Goal: Transaction & Acquisition: Purchase product/service

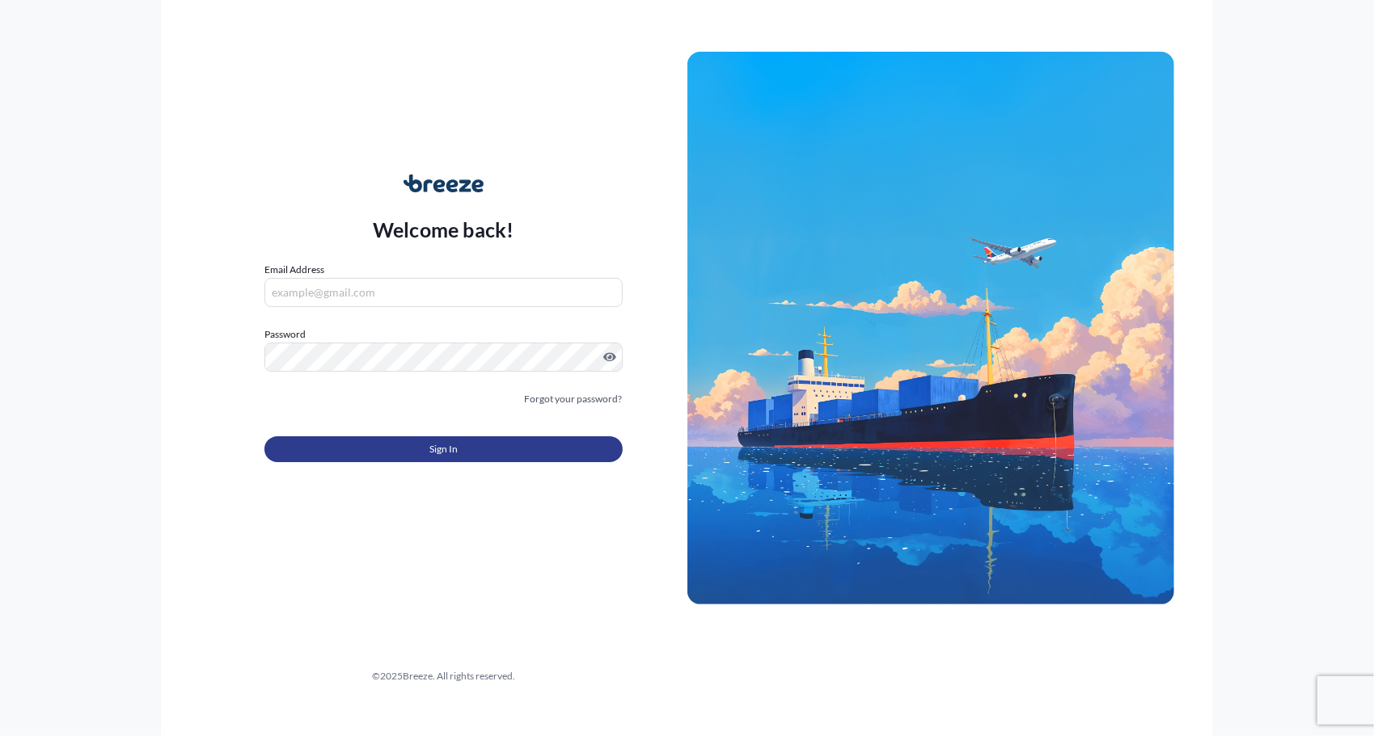
type input "[EMAIL_ADDRESS][DOMAIN_NAME]"
click at [540, 454] on button "Sign In" at bounding box center [443, 450] width 358 height 26
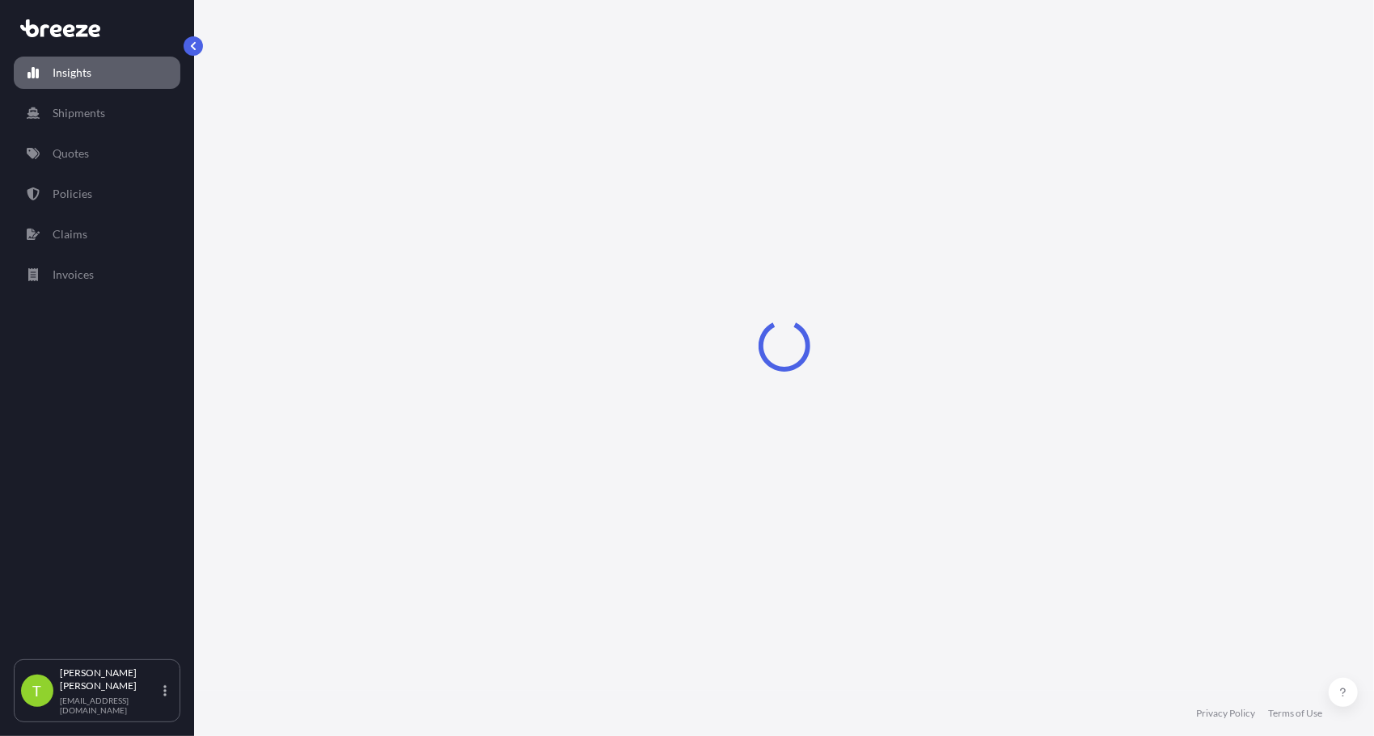
select select "2025"
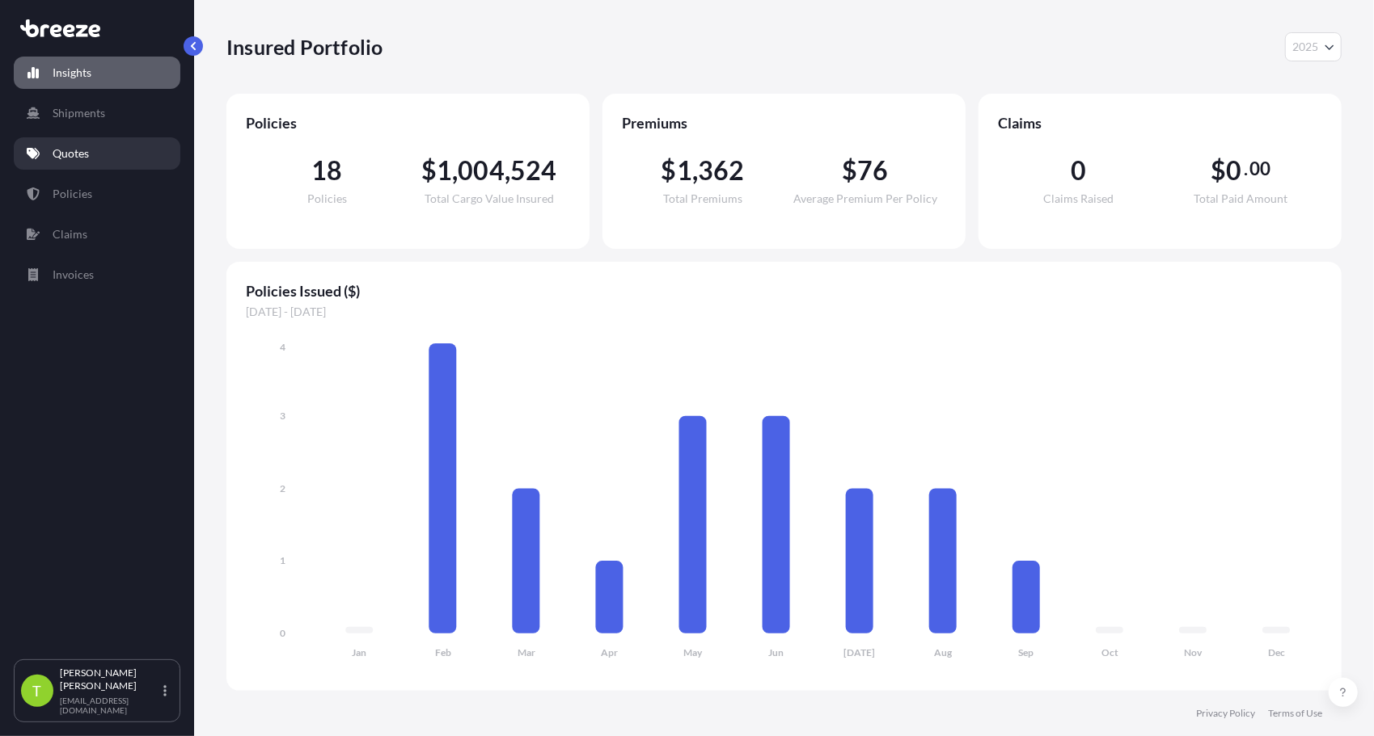
click at [74, 150] on p "Quotes" at bounding box center [71, 154] width 36 height 16
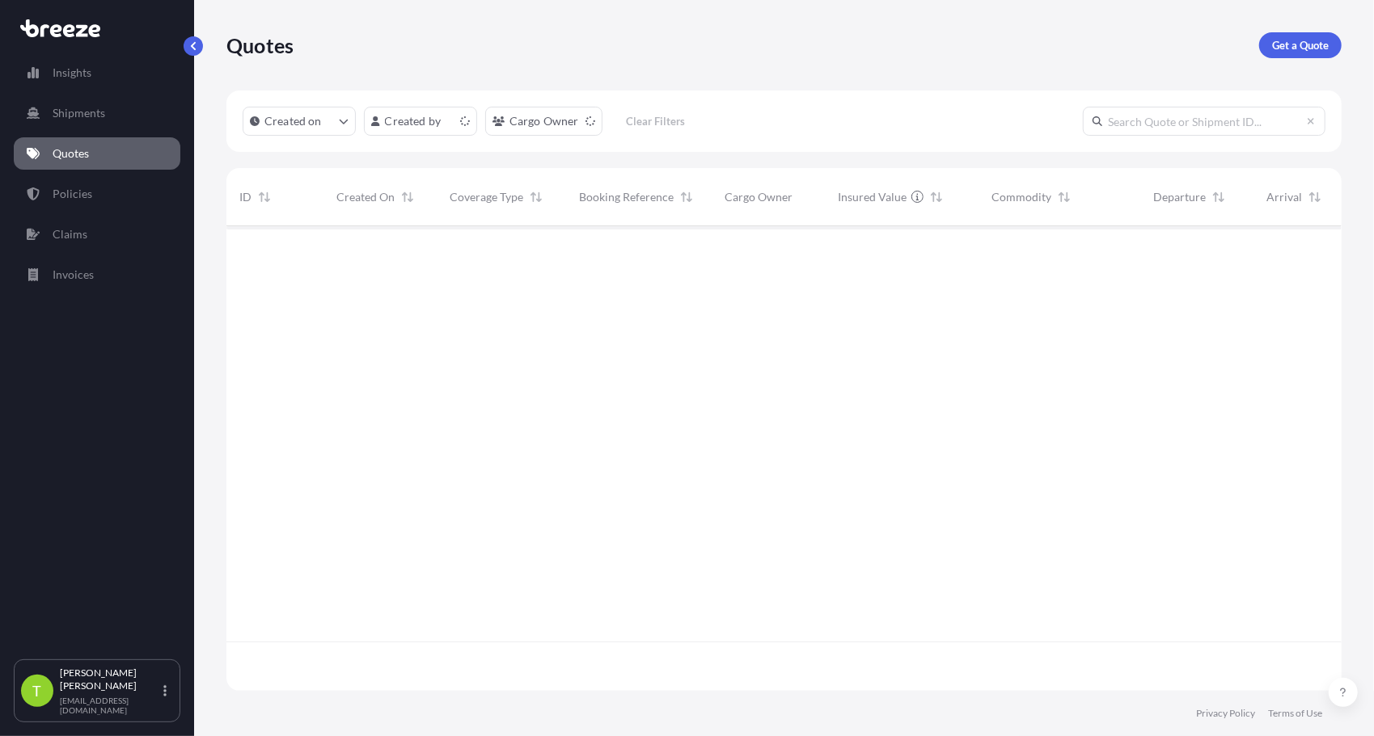
scroll to position [462, 1103]
click at [1295, 49] on p "Get a Quote" at bounding box center [1300, 45] width 57 height 16
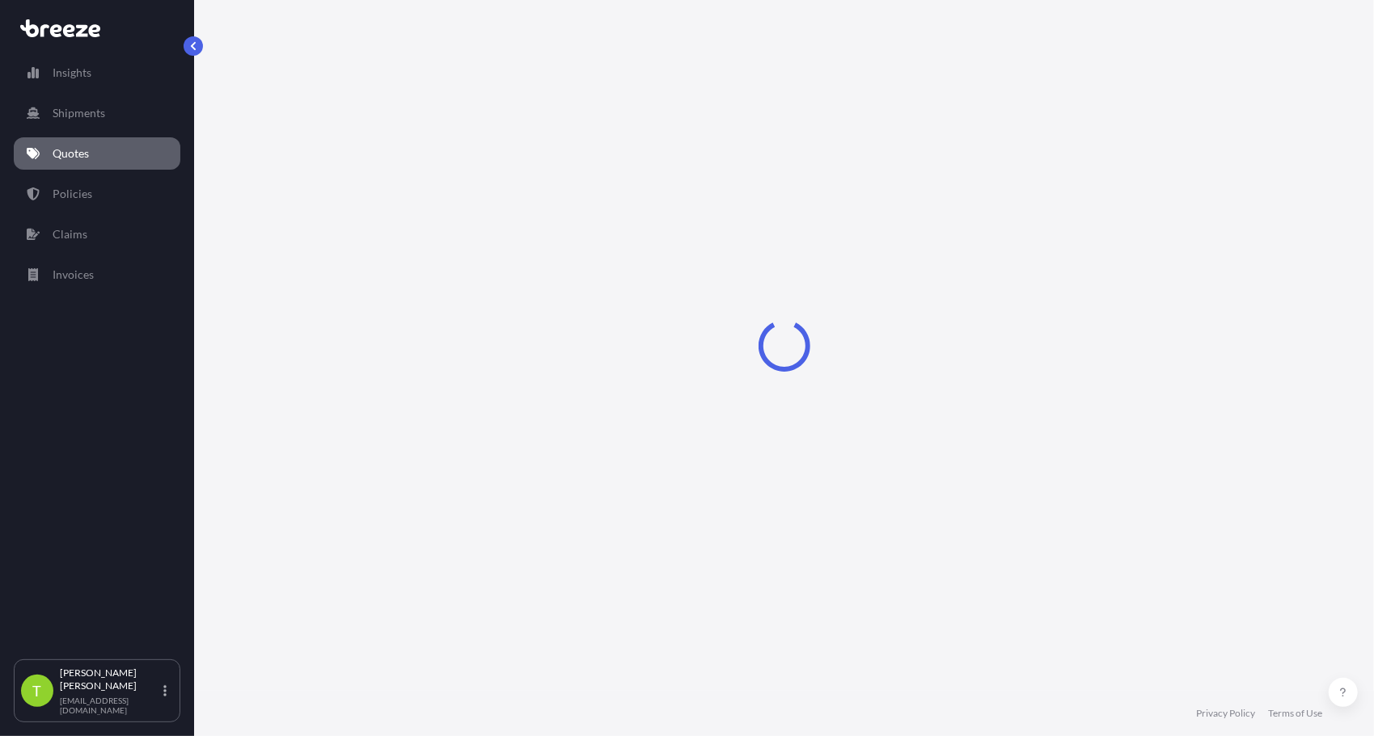
select select "Sea"
select select "1"
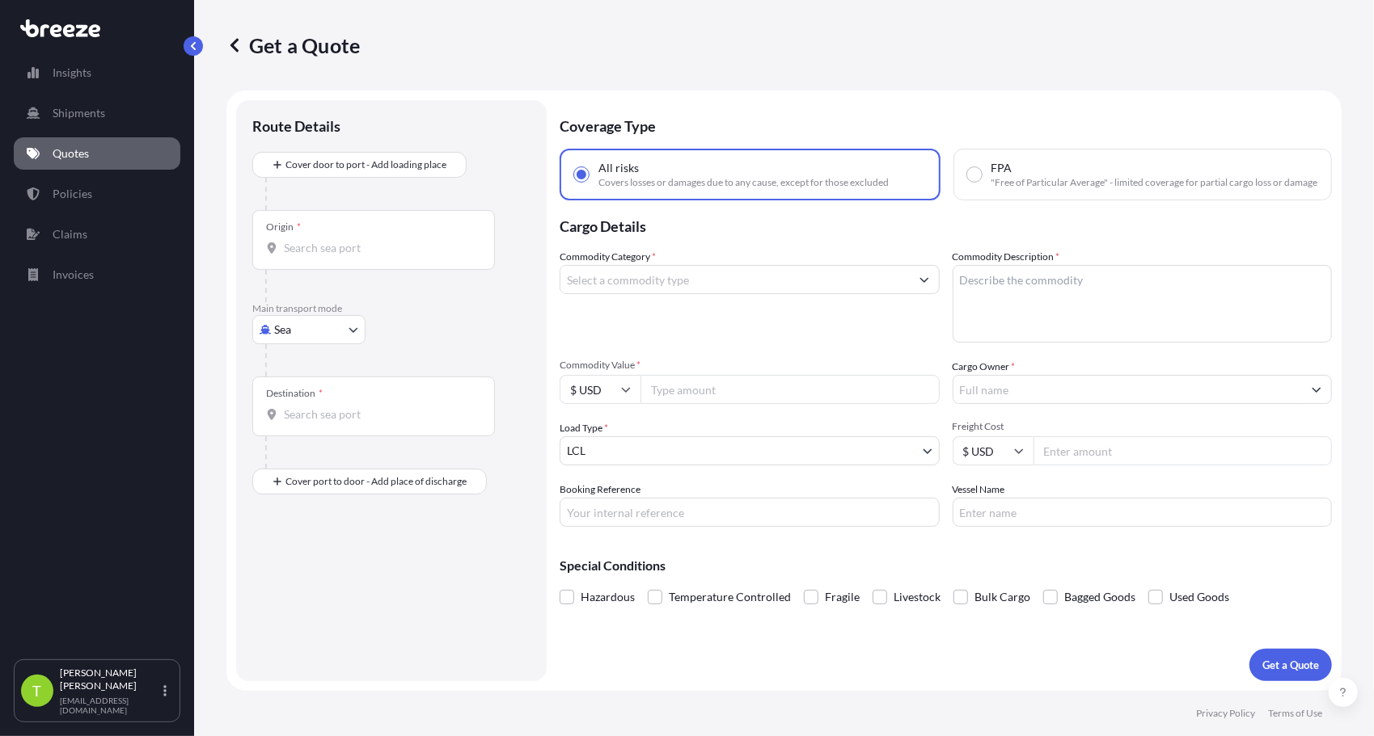
click at [1295, 49] on div "Get a Quote" at bounding box center [783, 45] width 1115 height 26
click at [341, 334] on body "Insights Shipments Quotes Policies Claims Invoices T [PERSON_NAME] [EMAIL_ADDRE…" at bounding box center [687, 368] width 1374 height 736
click at [302, 391] on div "Air" at bounding box center [309, 400] width 100 height 29
select select "Air"
click at [299, 254] on input "Origin *" at bounding box center [379, 255] width 191 height 16
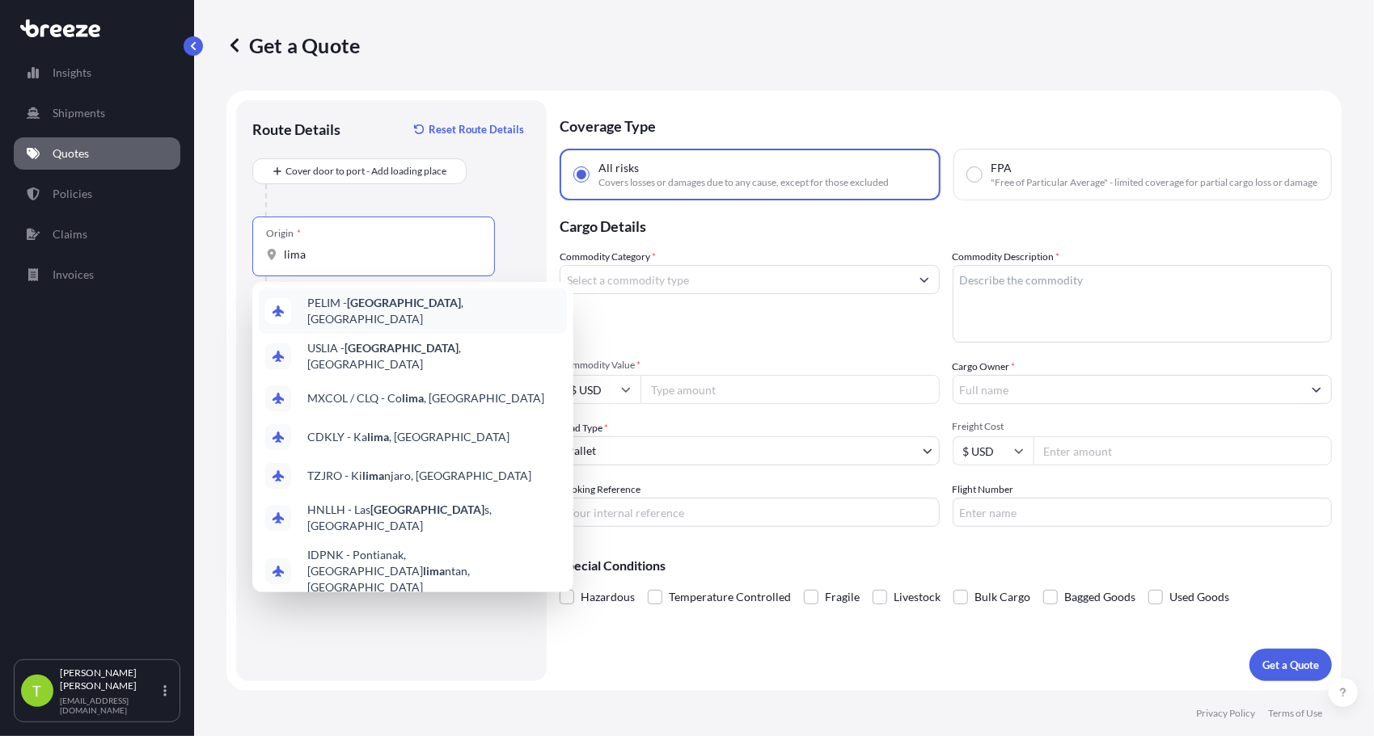
click at [346, 319] on div "PELIM - [GEOGRAPHIC_DATA] , [GEOGRAPHIC_DATA]" at bounding box center [413, 311] width 308 height 45
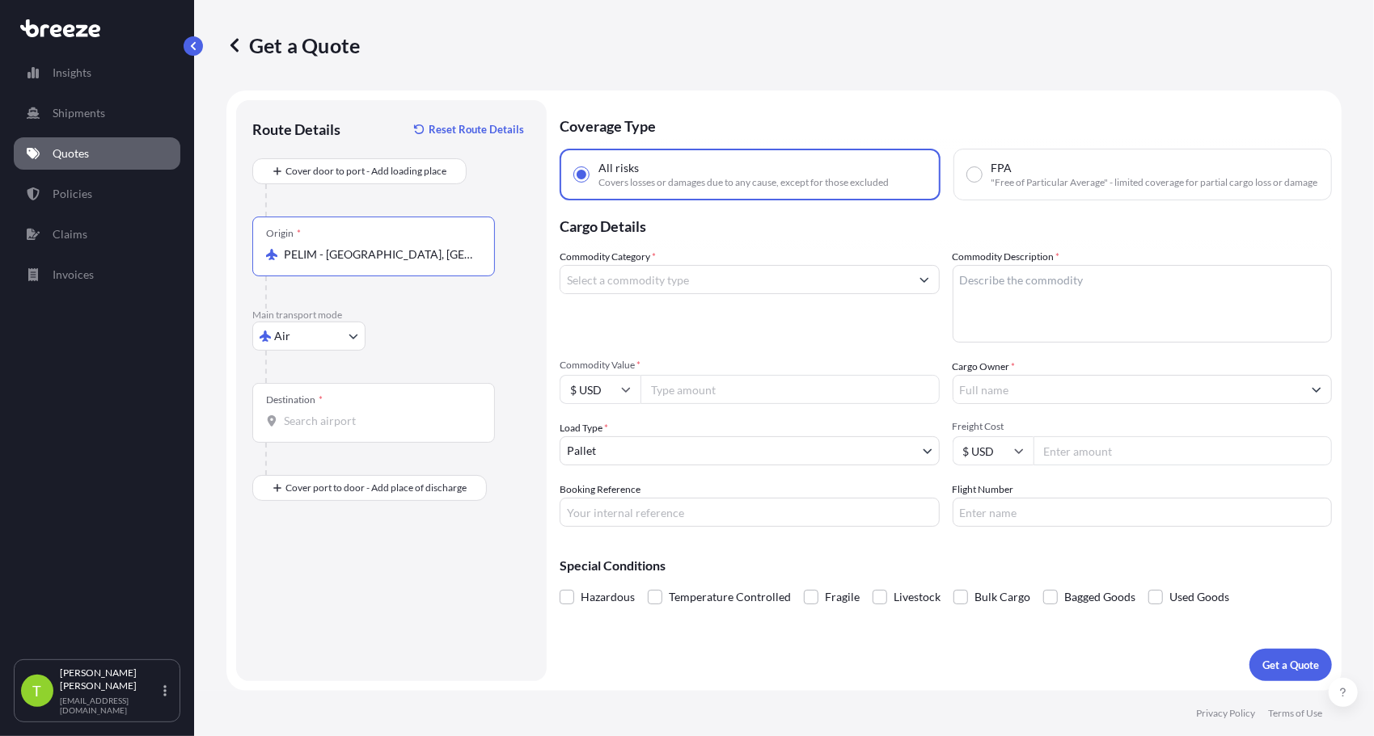
type input "PELIM - [GEOGRAPHIC_DATA], [GEOGRAPHIC_DATA]"
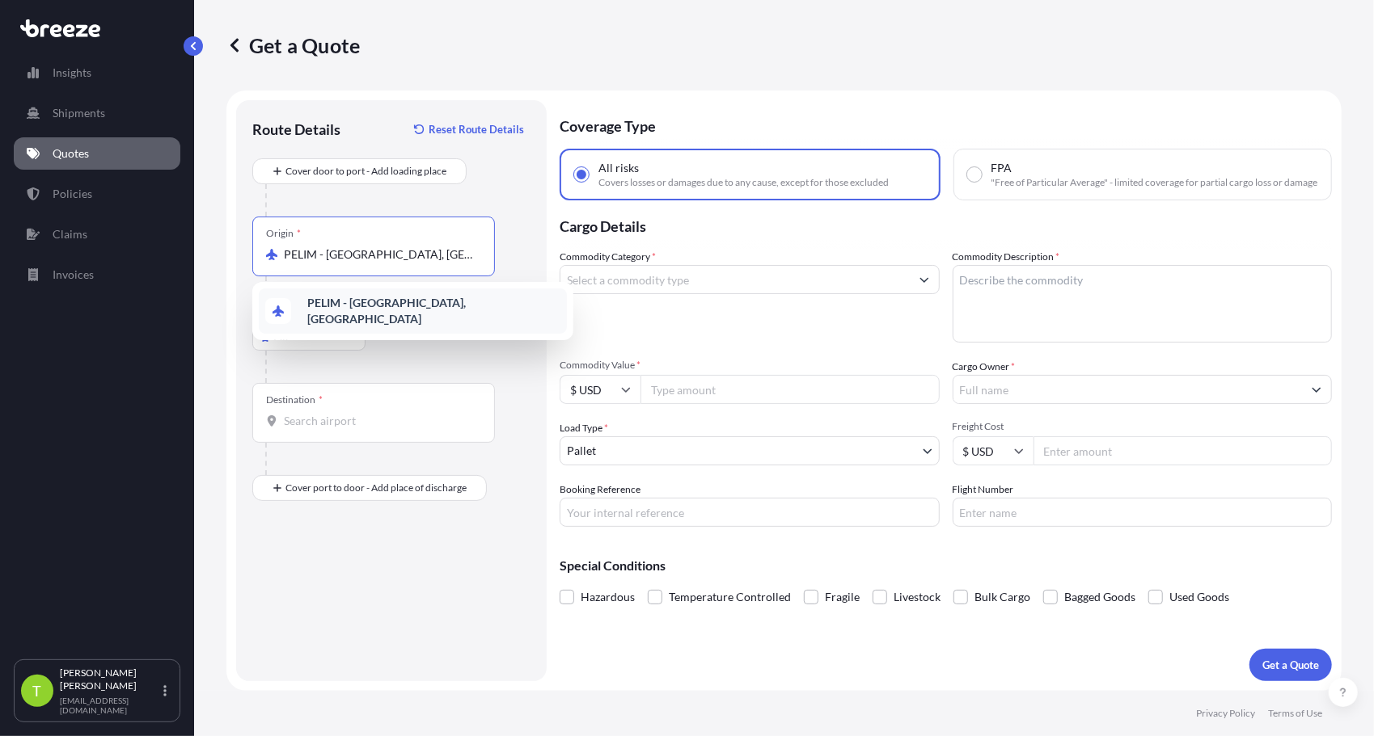
click at [322, 424] on input "Destination *" at bounding box center [379, 421] width 191 height 16
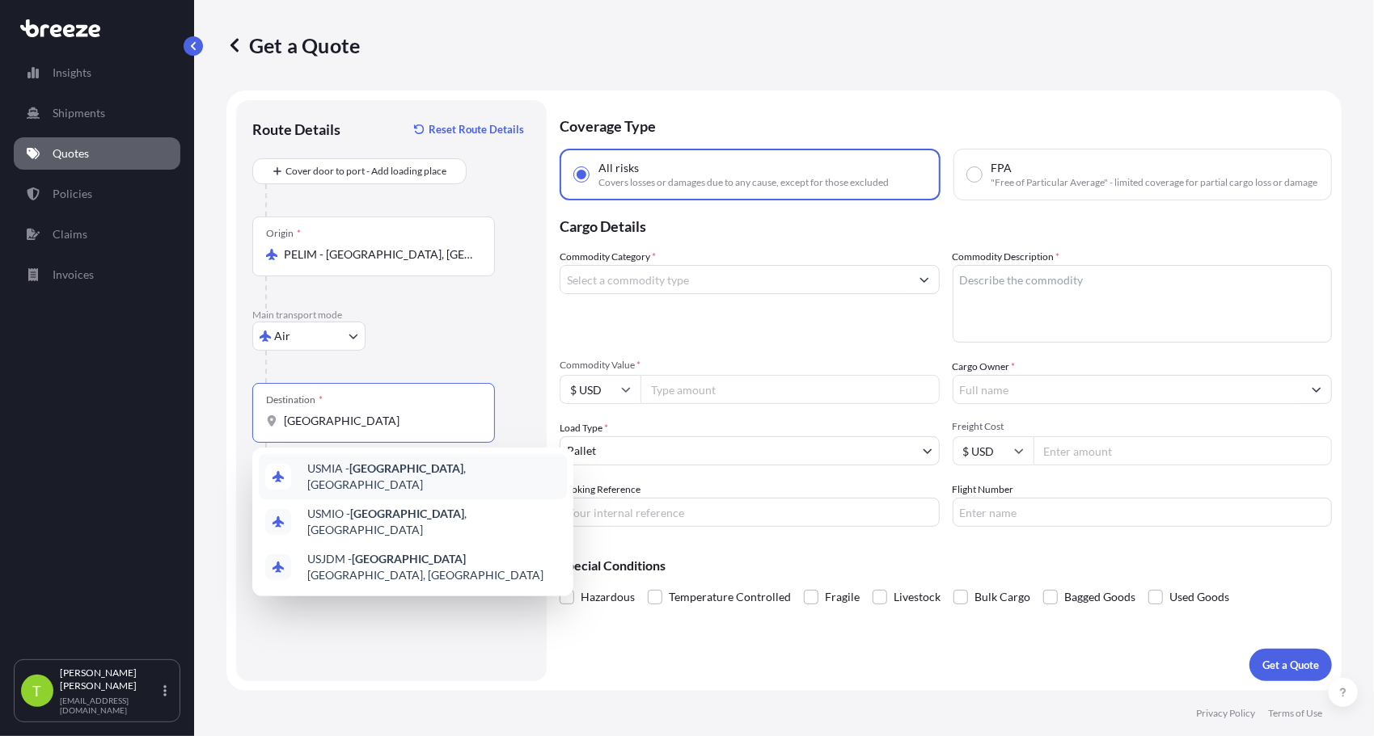
click at [362, 492] on div "USMIA - [GEOGRAPHIC_DATA] , [GEOGRAPHIC_DATA]" at bounding box center [413, 476] width 308 height 45
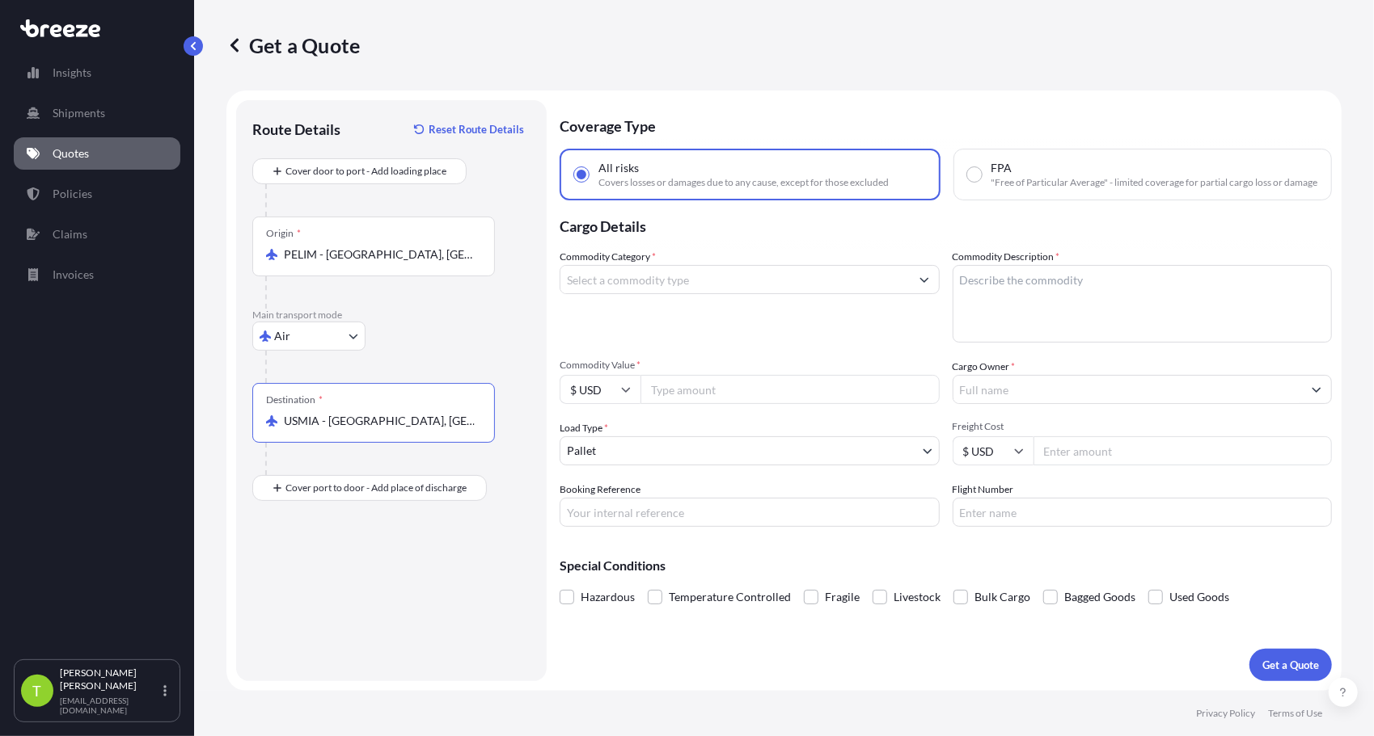
type input "USMIA - [GEOGRAPHIC_DATA], [GEOGRAPHIC_DATA]"
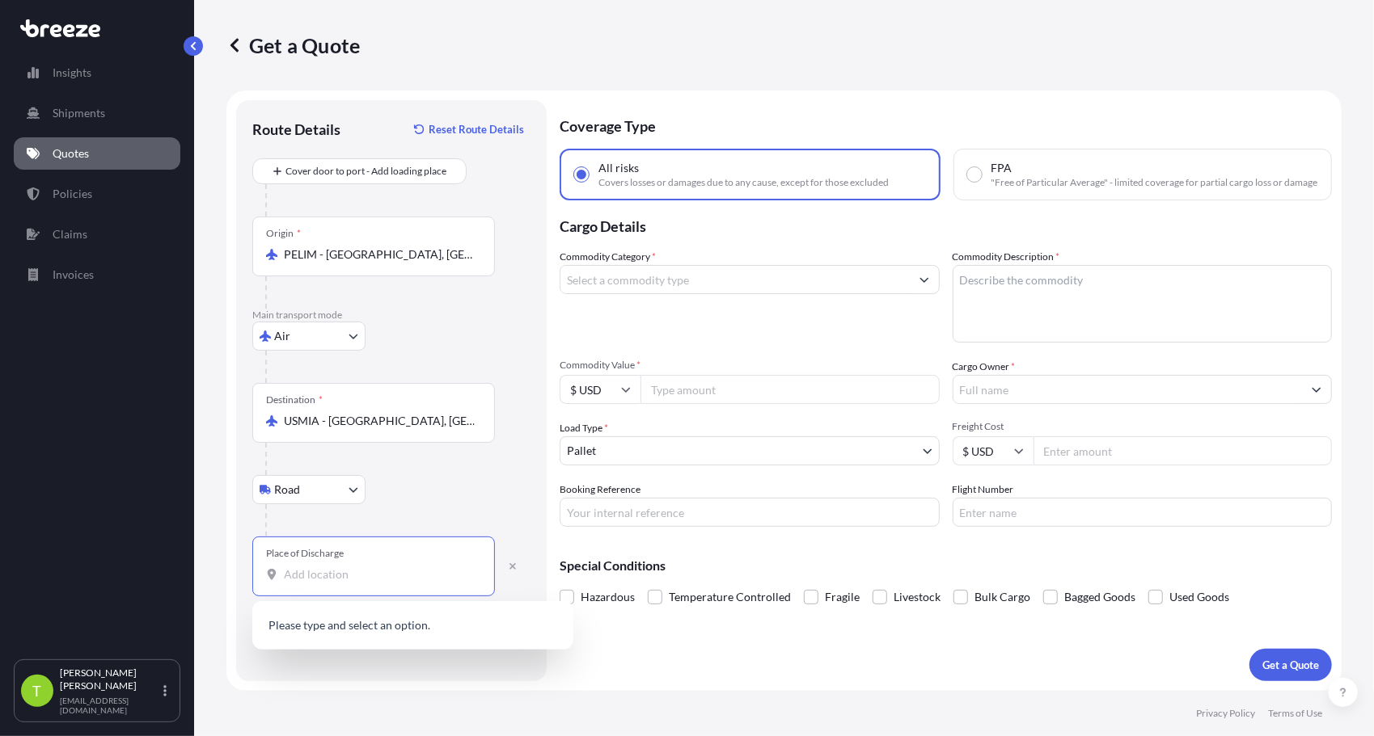
click at [359, 580] on input "Place of Discharge" at bounding box center [379, 575] width 191 height 16
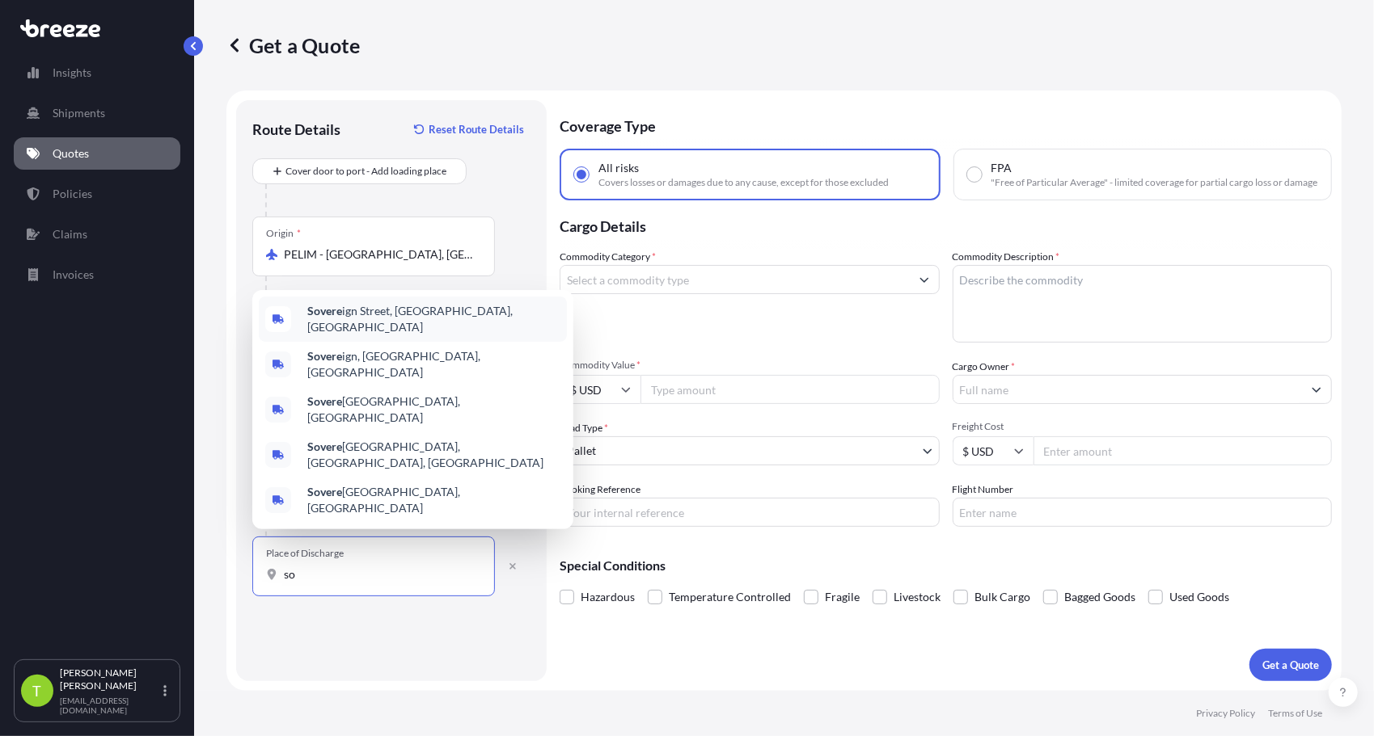
type input "s"
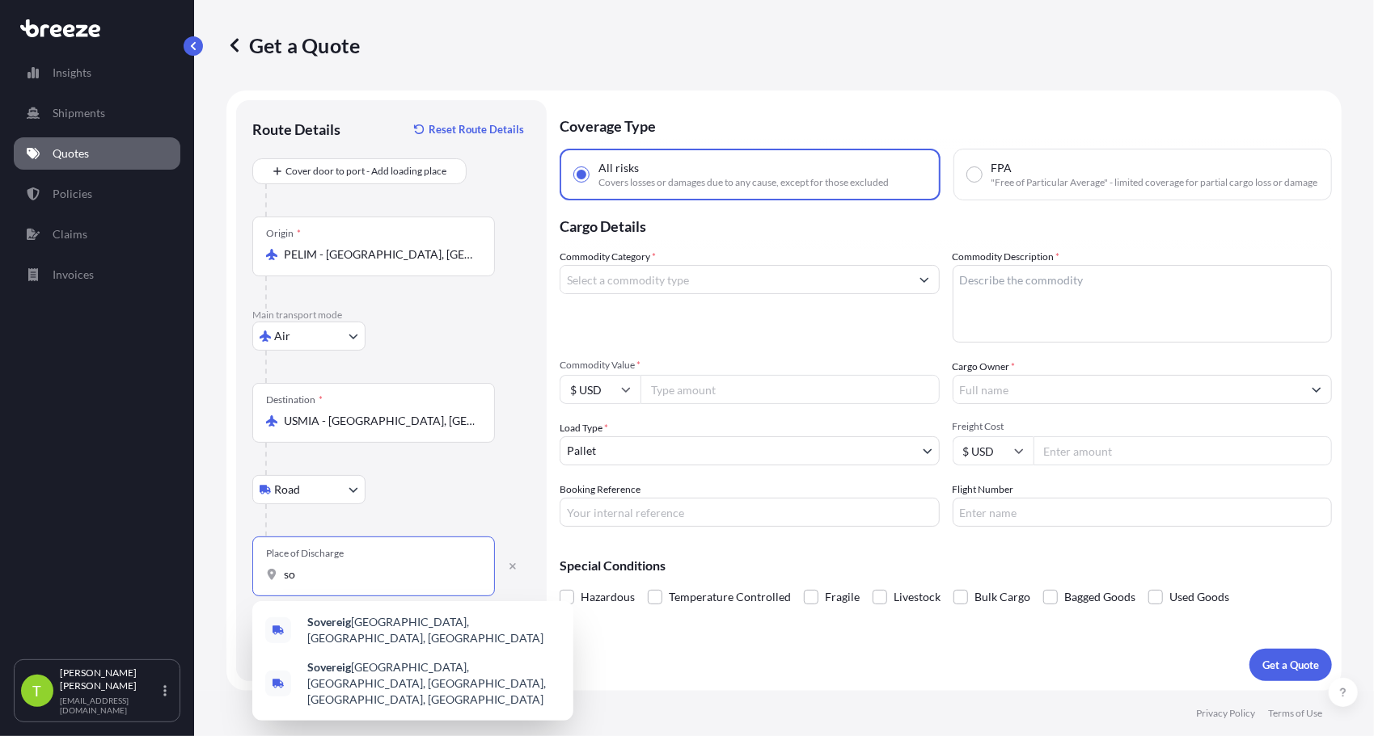
type input "s"
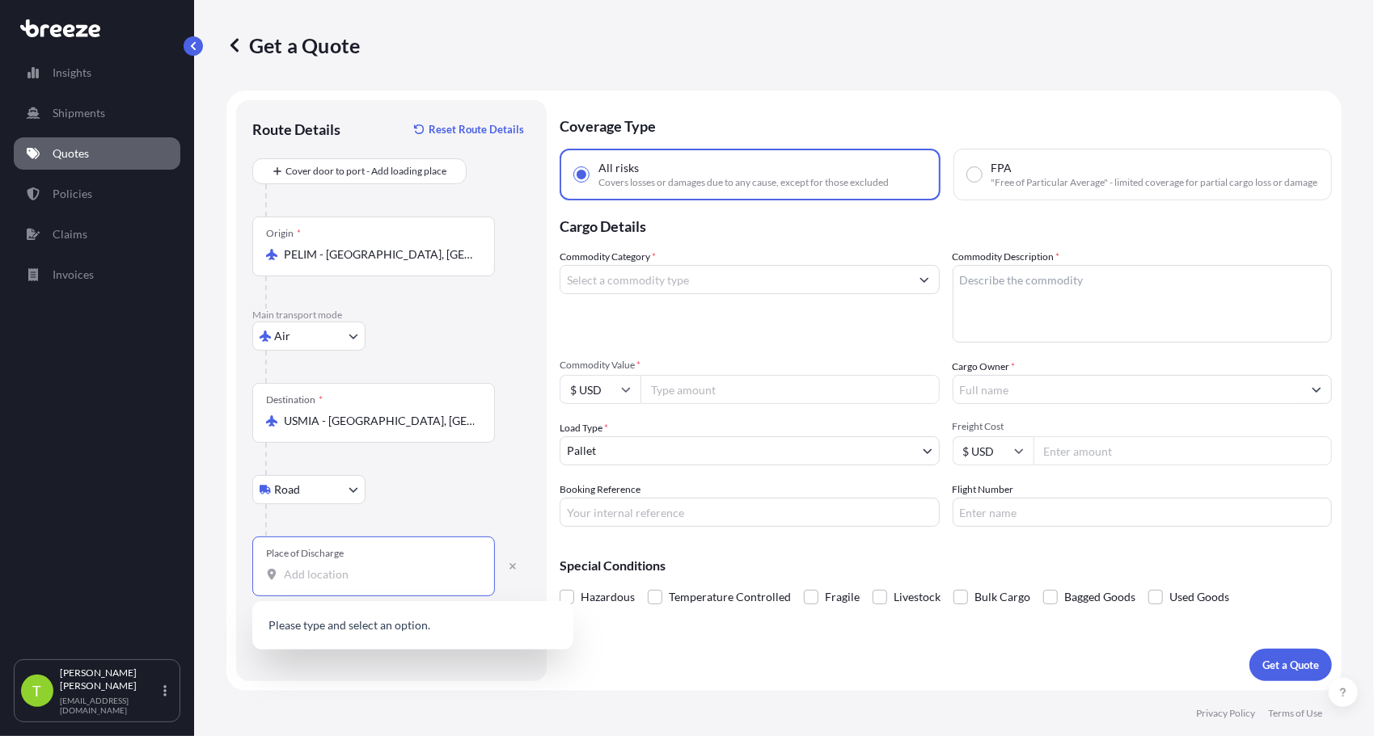
paste input "[STREET_ADDRESS]"
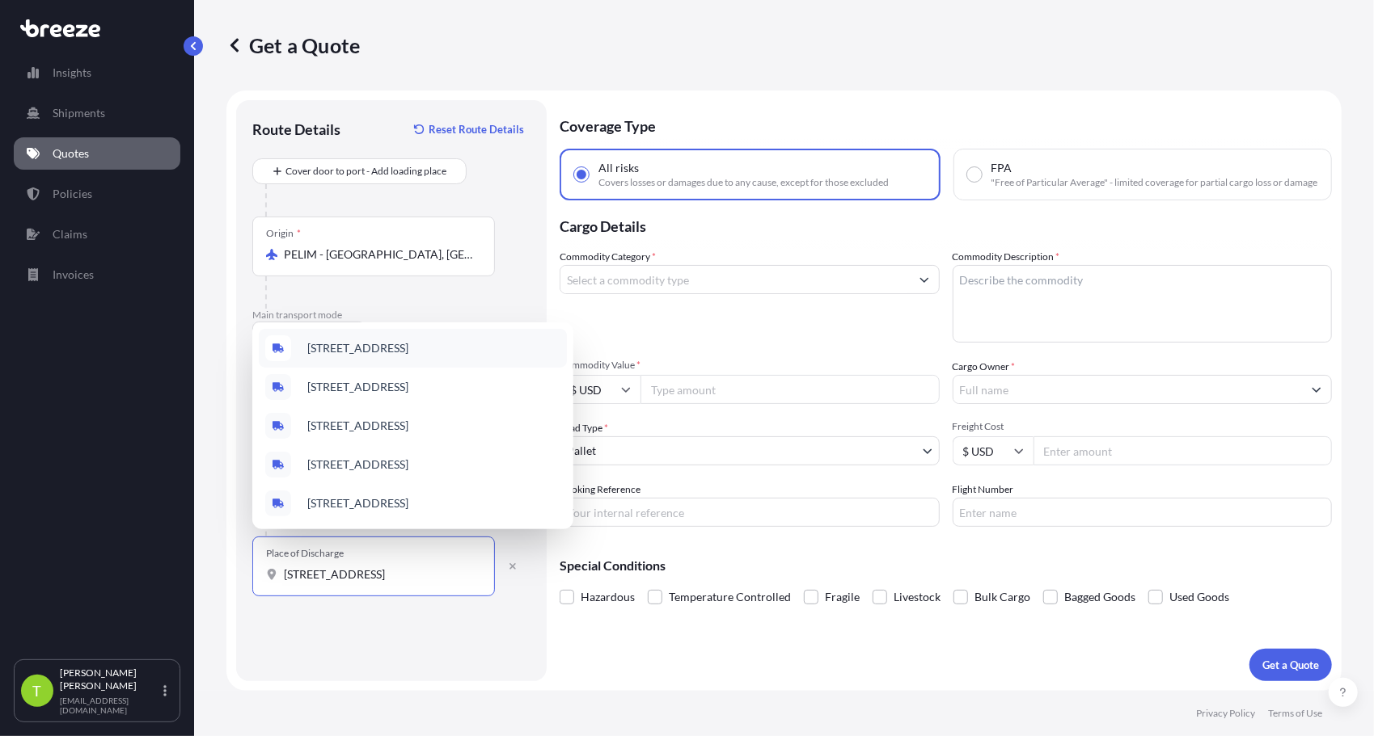
click at [359, 340] on span "[STREET_ADDRESS]" at bounding box center [357, 348] width 101 height 16
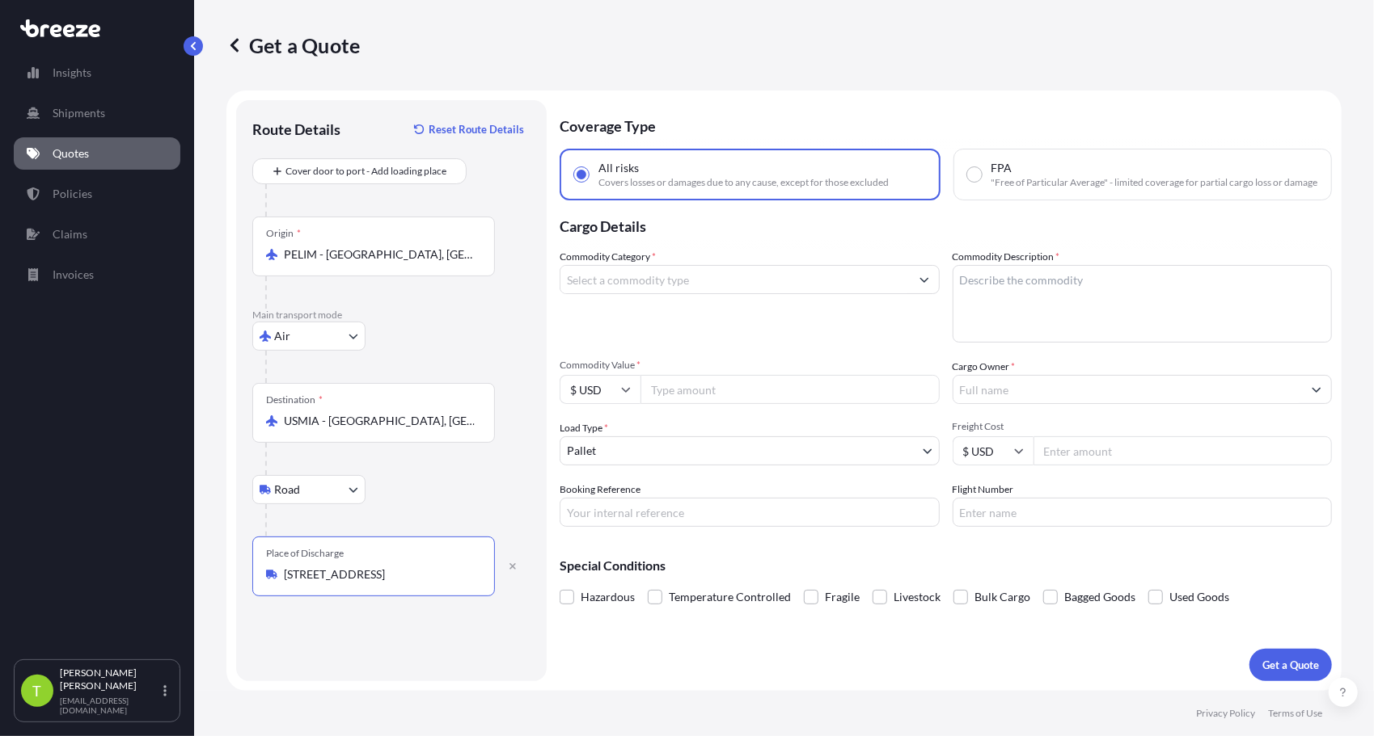
type input "[STREET_ADDRESS]"
click at [924, 285] on icon "Show suggestions" at bounding box center [924, 280] width 10 height 10
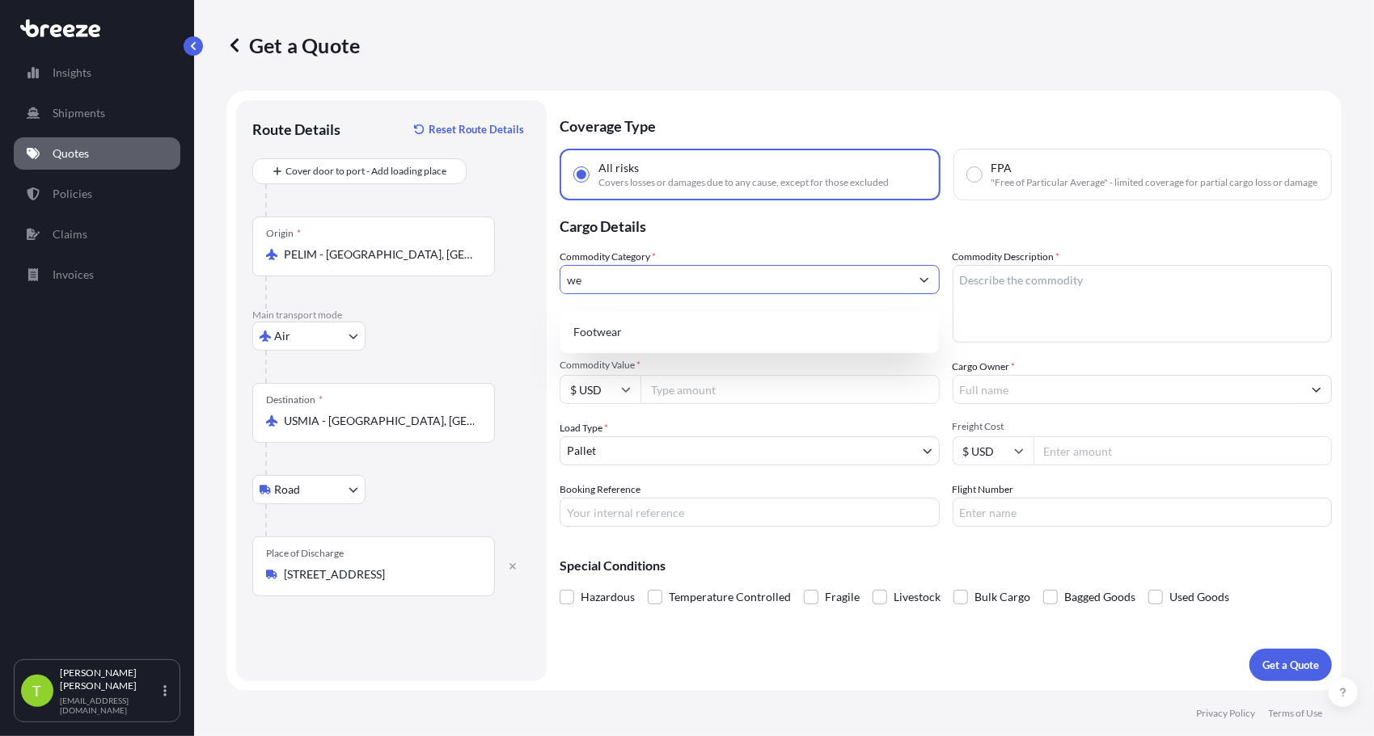
type input "w"
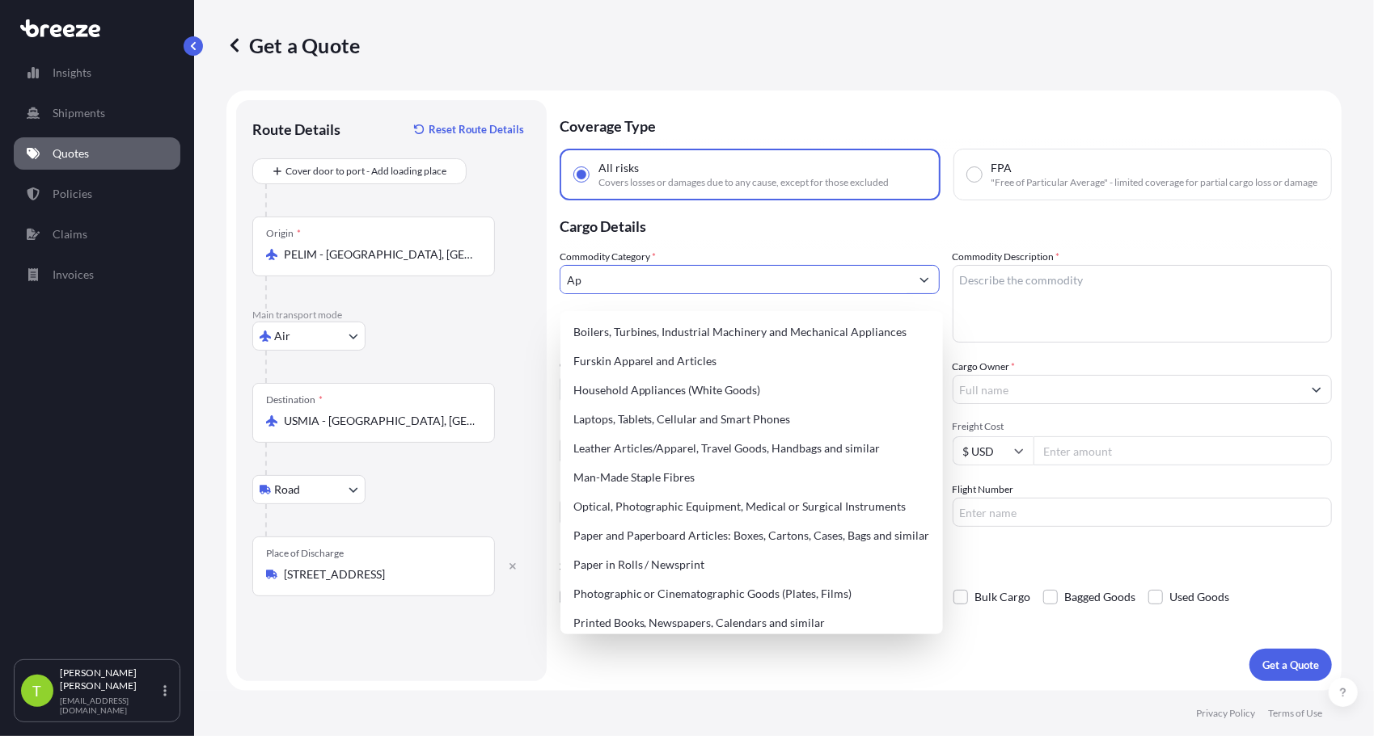
type input "A"
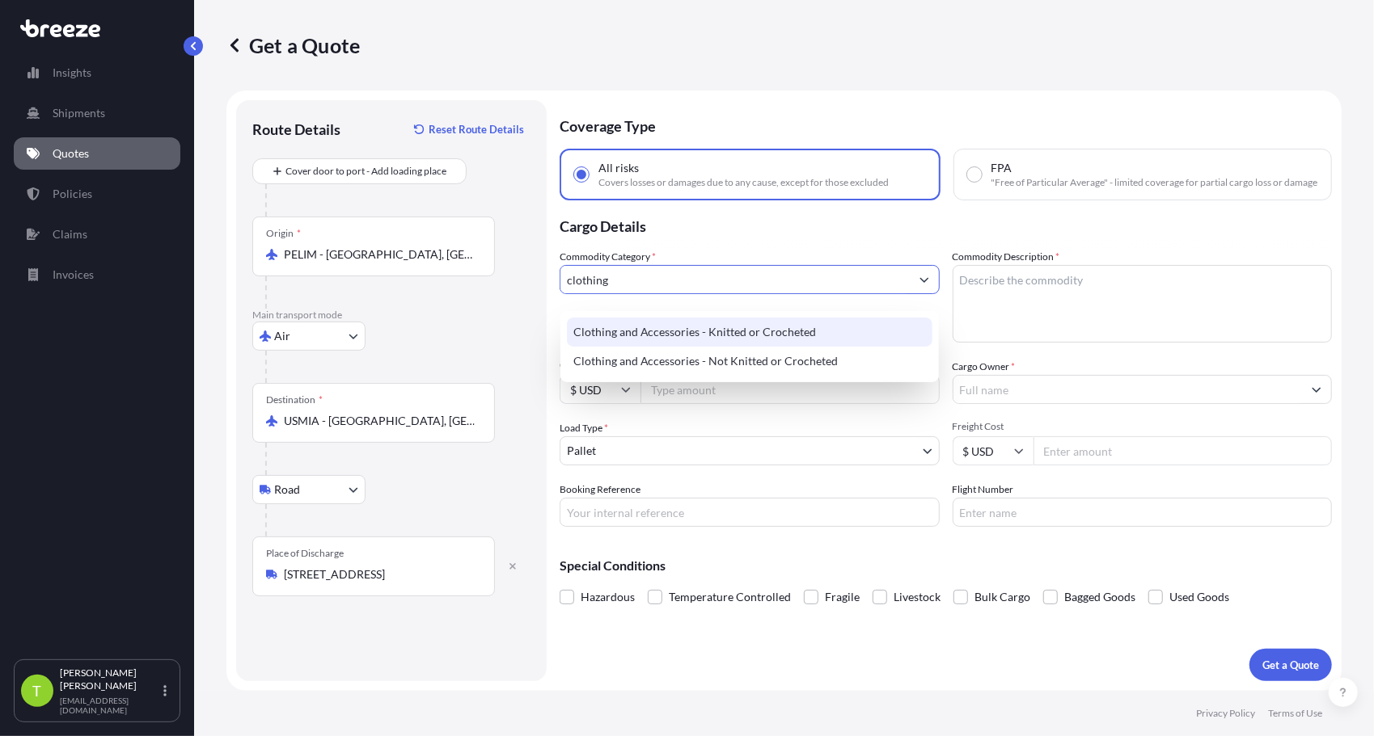
click at [880, 336] on div "Clothing and Accessories - Knitted or Crocheted" at bounding box center [749, 332] width 365 height 29
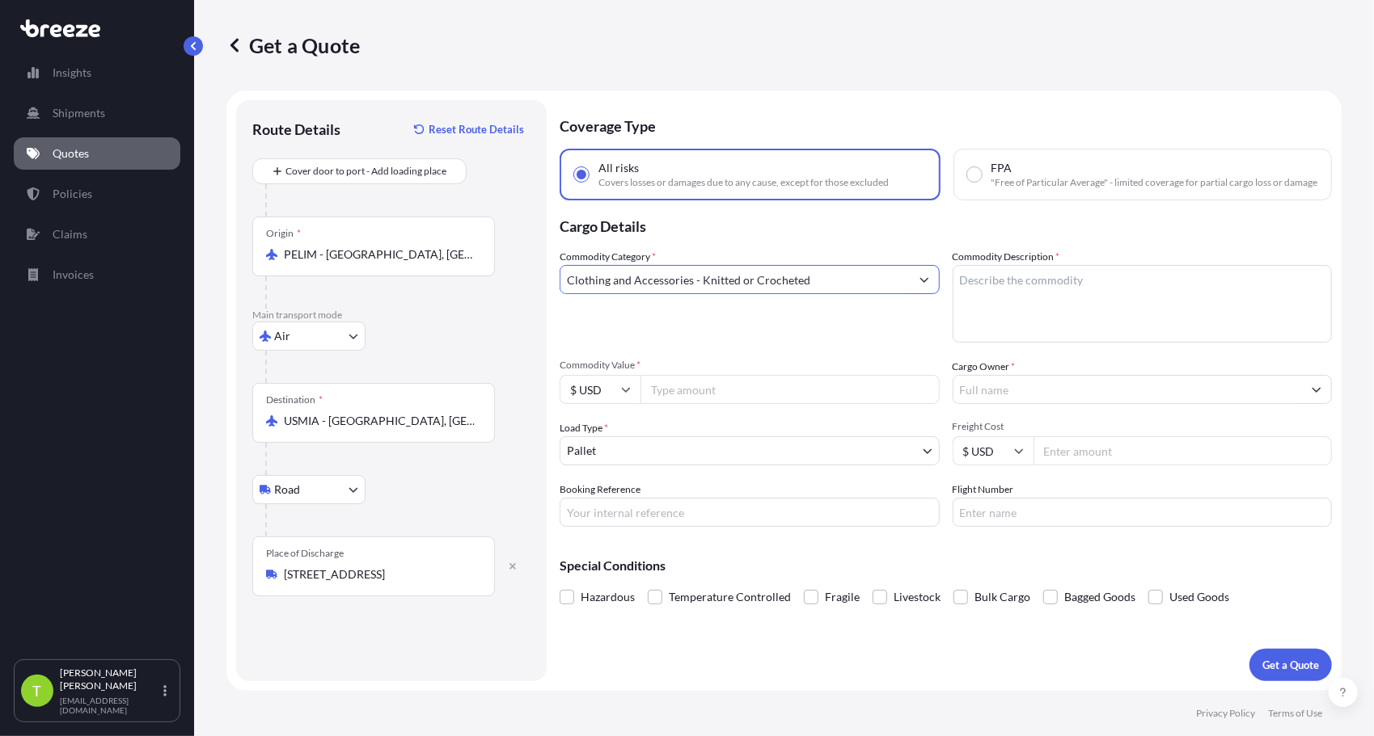
type input "Clothing and Accessories - Knitted or Crocheted"
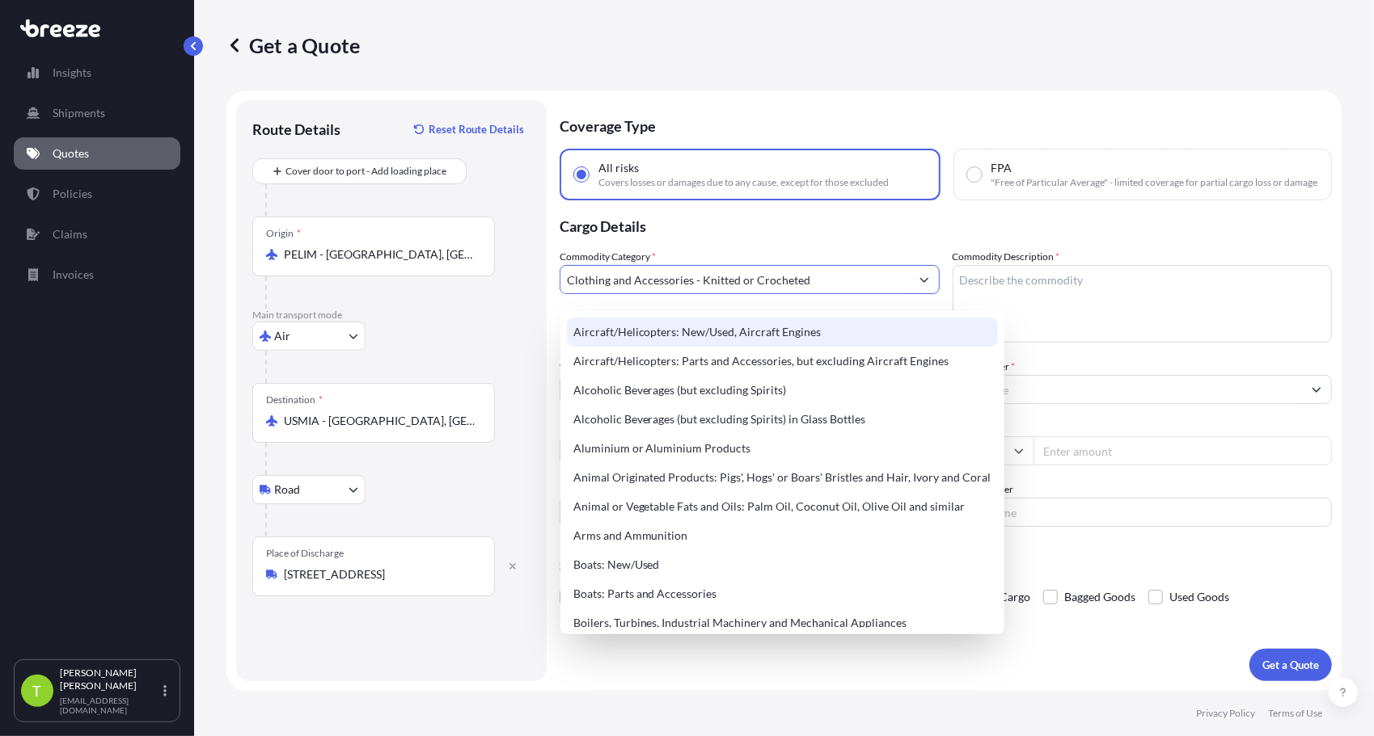
click at [1065, 234] on p "Cargo Details" at bounding box center [945, 224] width 772 height 49
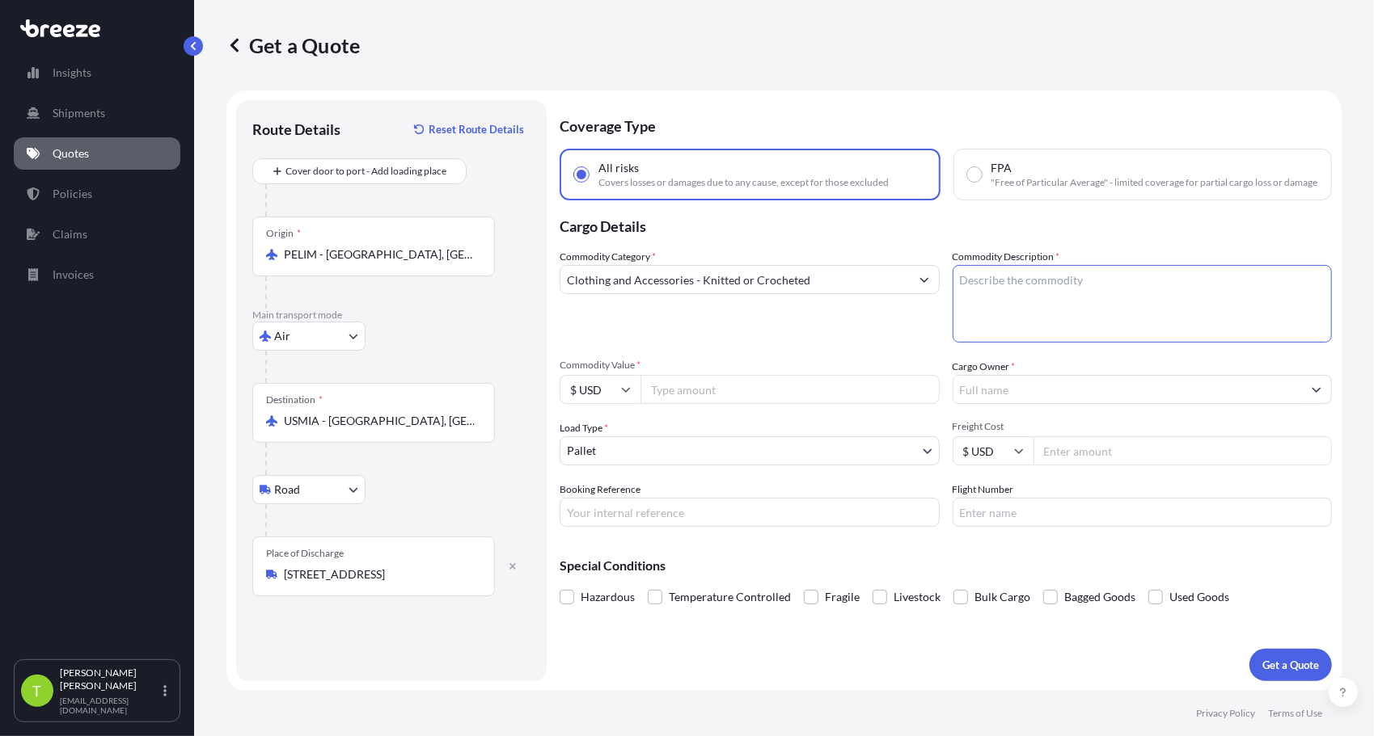
click at [1065, 307] on textarea "Commodity Description *" at bounding box center [1142, 304] width 380 height 78
click at [833, 370] on span "Commodity Value *" at bounding box center [749, 365] width 380 height 13
click at [833, 375] on input "Commodity Value *" at bounding box center [789, 389] width 299 height 29
type textarea "Women's garments"
click at [775, 343] on div "Commodity Category * Clothing and Accessories - Knitted or Crocheted" at bounding box center [749, 296] width 380 height 94
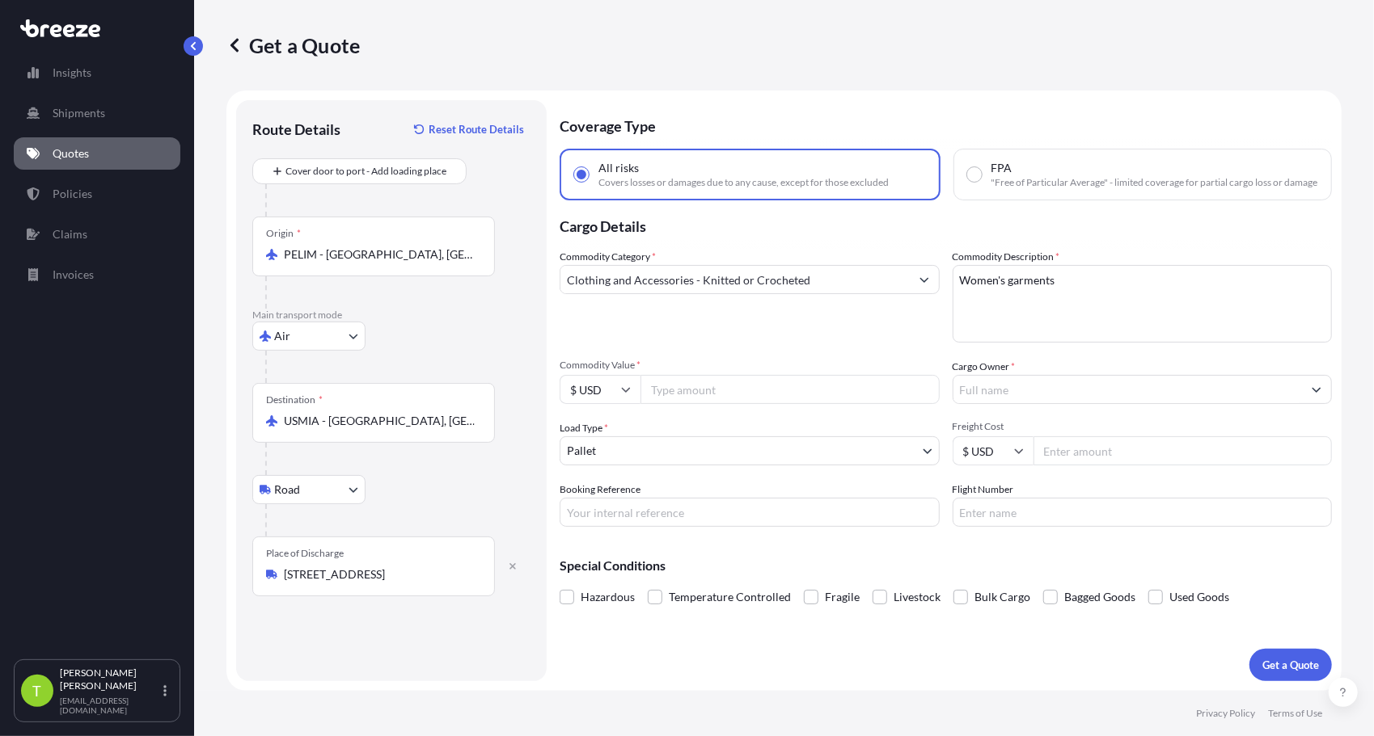
click at [697, 404] on input "Commodity Value *" at bounding box center [789, 389] width 299 height 29
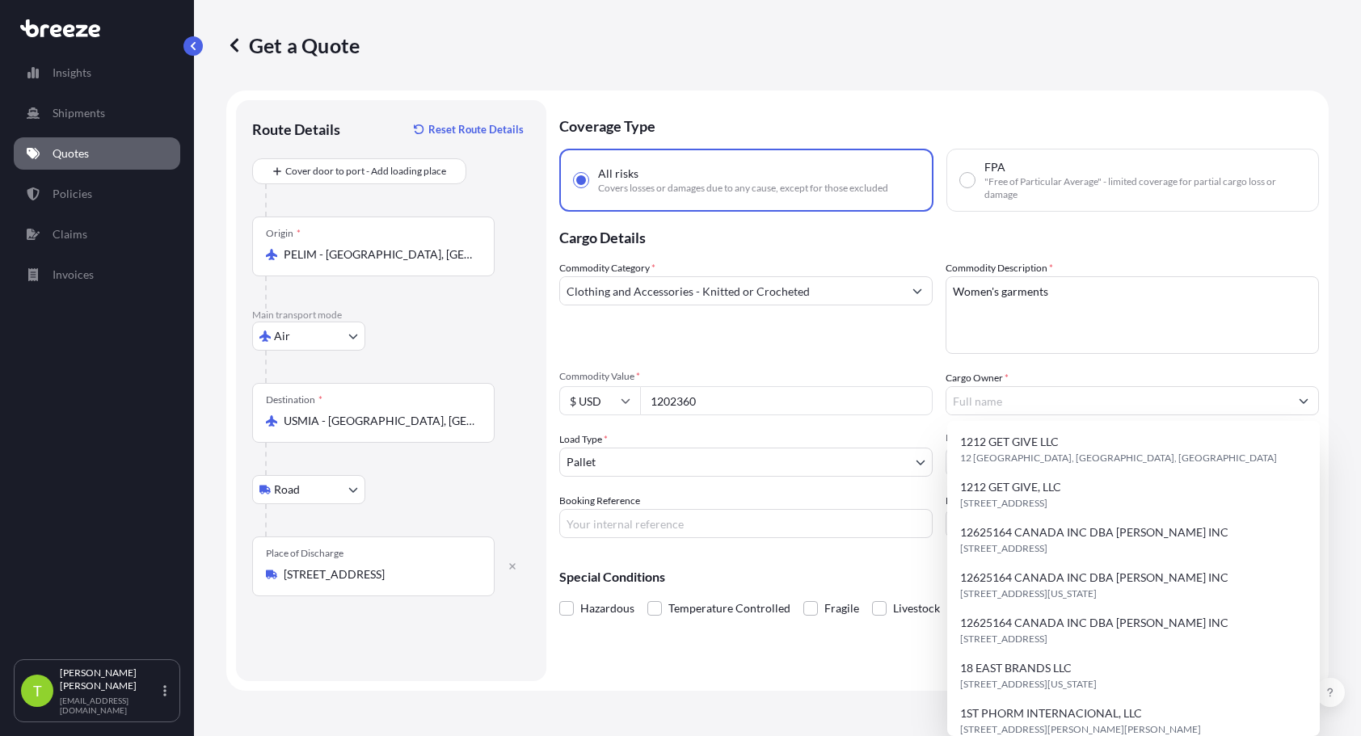
click at [684, 405] on input "1202360" at bounding box center [786, 400] width 293 height 29
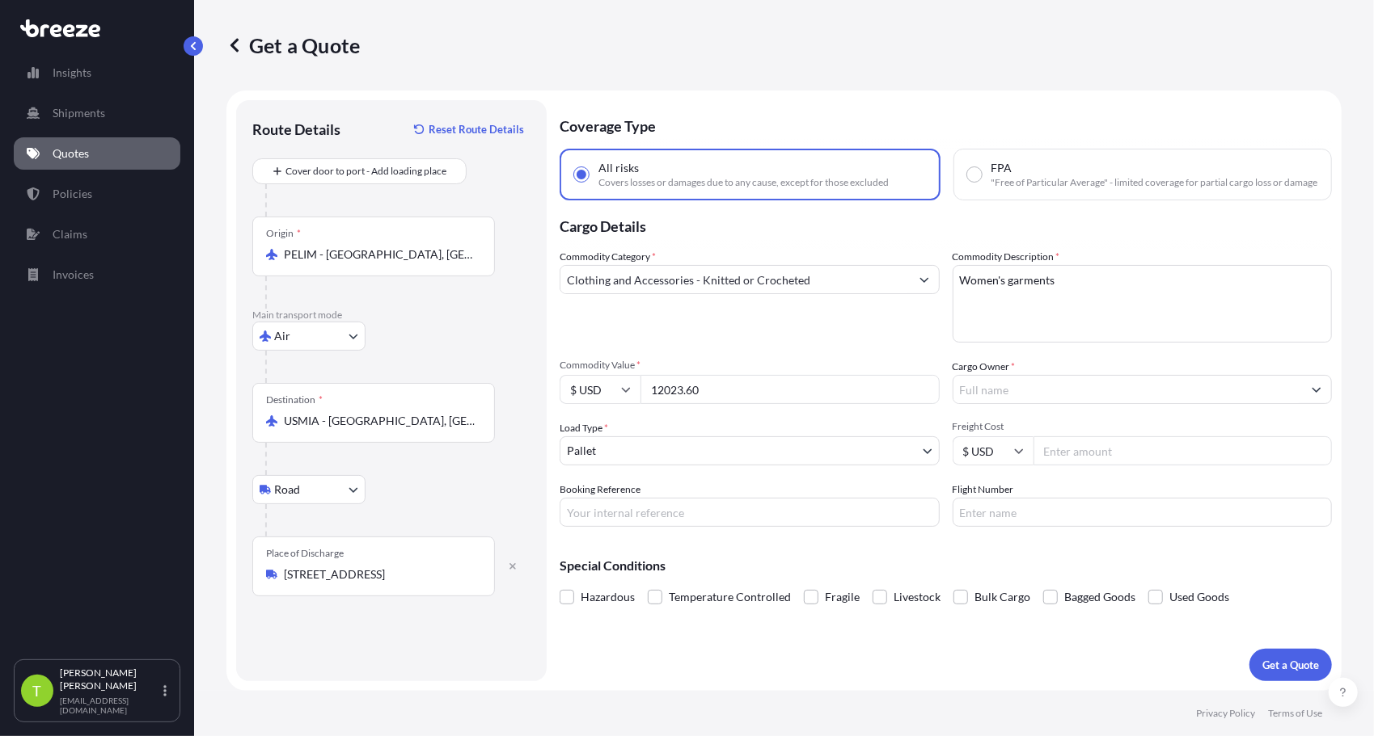
type input "12023.60"
click at [1311, 403] on button "Show suggestions" at bounding box center [1316, 389] width 29 height 29
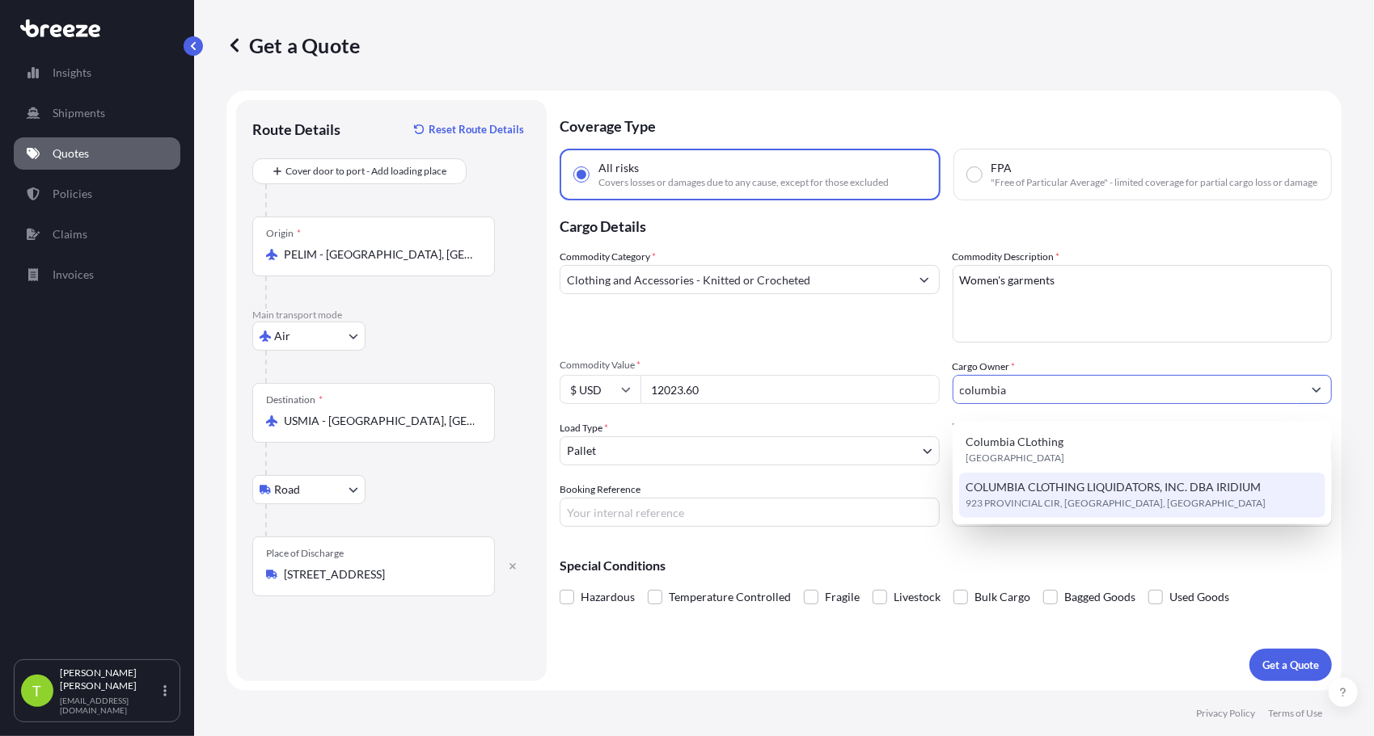
click at [1099, 494] on span "COLUMBIA CLOTHING LIQUIDATORS, INC. DBA IRIDIUM" at bounding box center [1112, 487] width 295 height 16
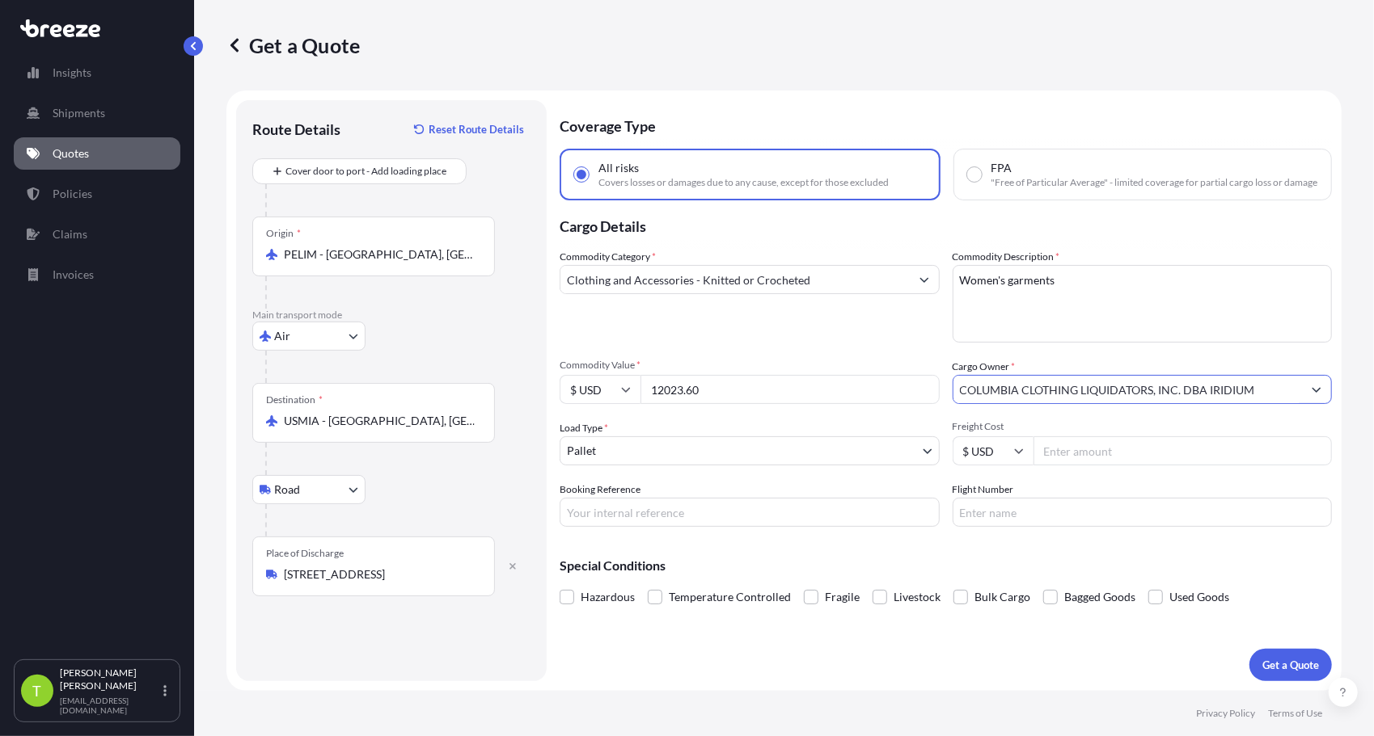
type input "COLUMBIA CLOTHING LIQUIDATORS, INC. DBA IRIDIUM"
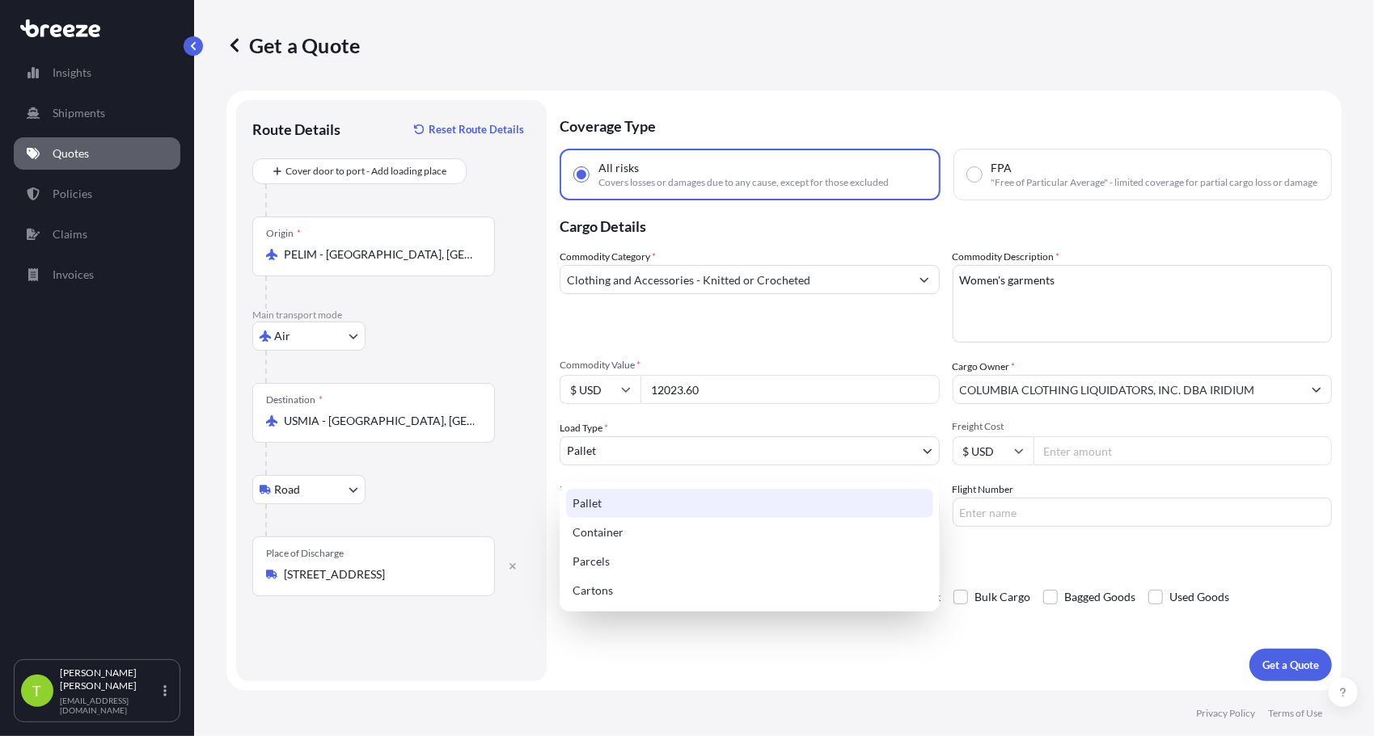
click at [938, 458] on body "Insights Shipments Quotes Policies Claims Invoices T [PERSON_NAME] [EMAIL_ADDRE…" at bounding box center [687, 368] width 1374 height 736
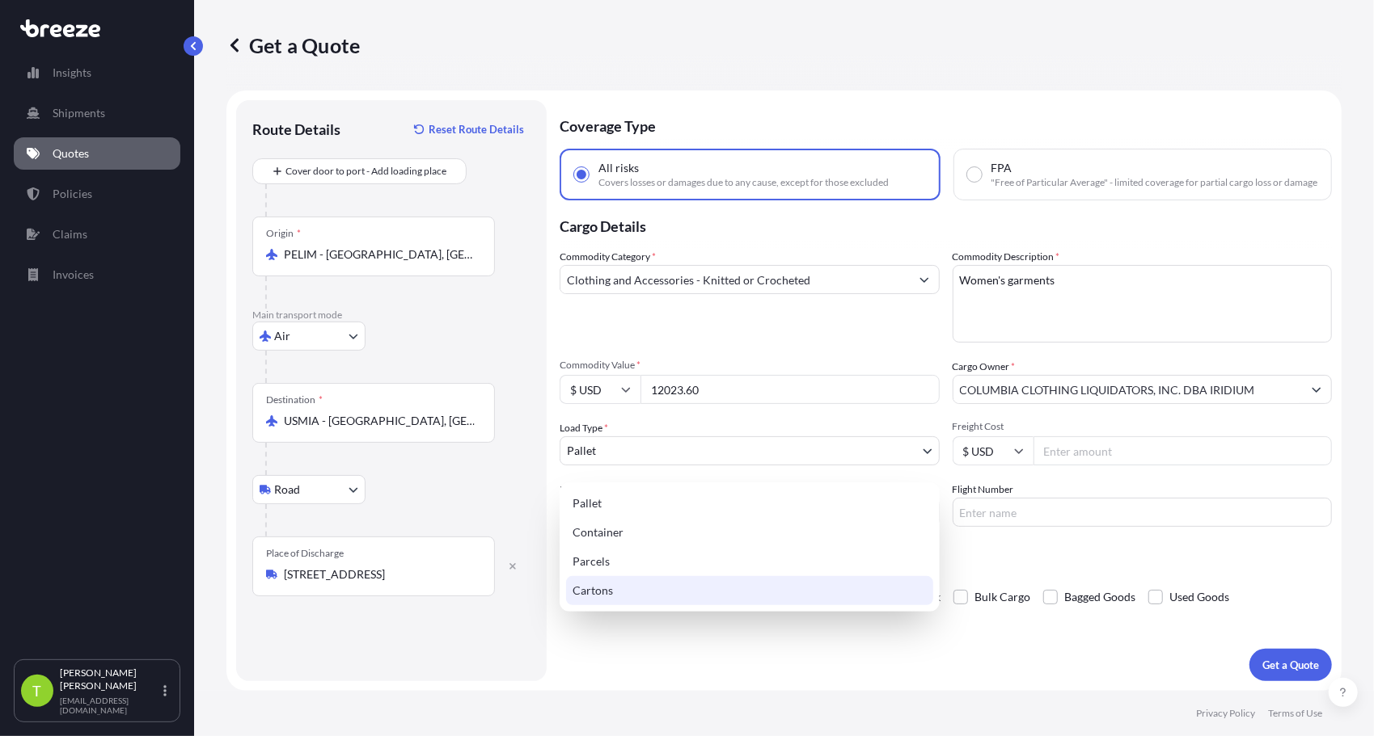
click at [671, 582] on div "Cartons" at bounding box center [749, 590] width 367 height 29
select select "4"
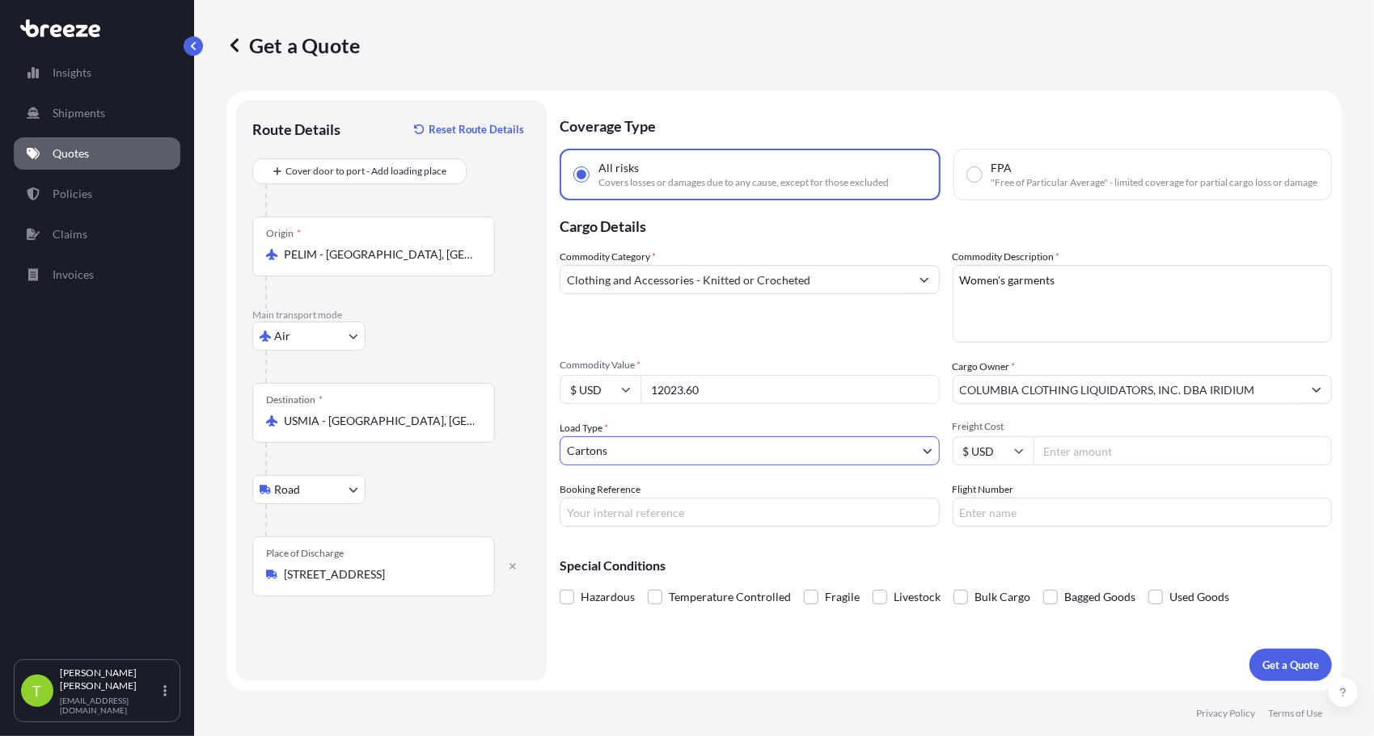
click at [1083, 466] on input "Freight Cost" at bounding box center [1182, 451] width 299 height 29
type input "1630.08"
paste input "S00106940"
type input "S00106940"
type input "LA2480"
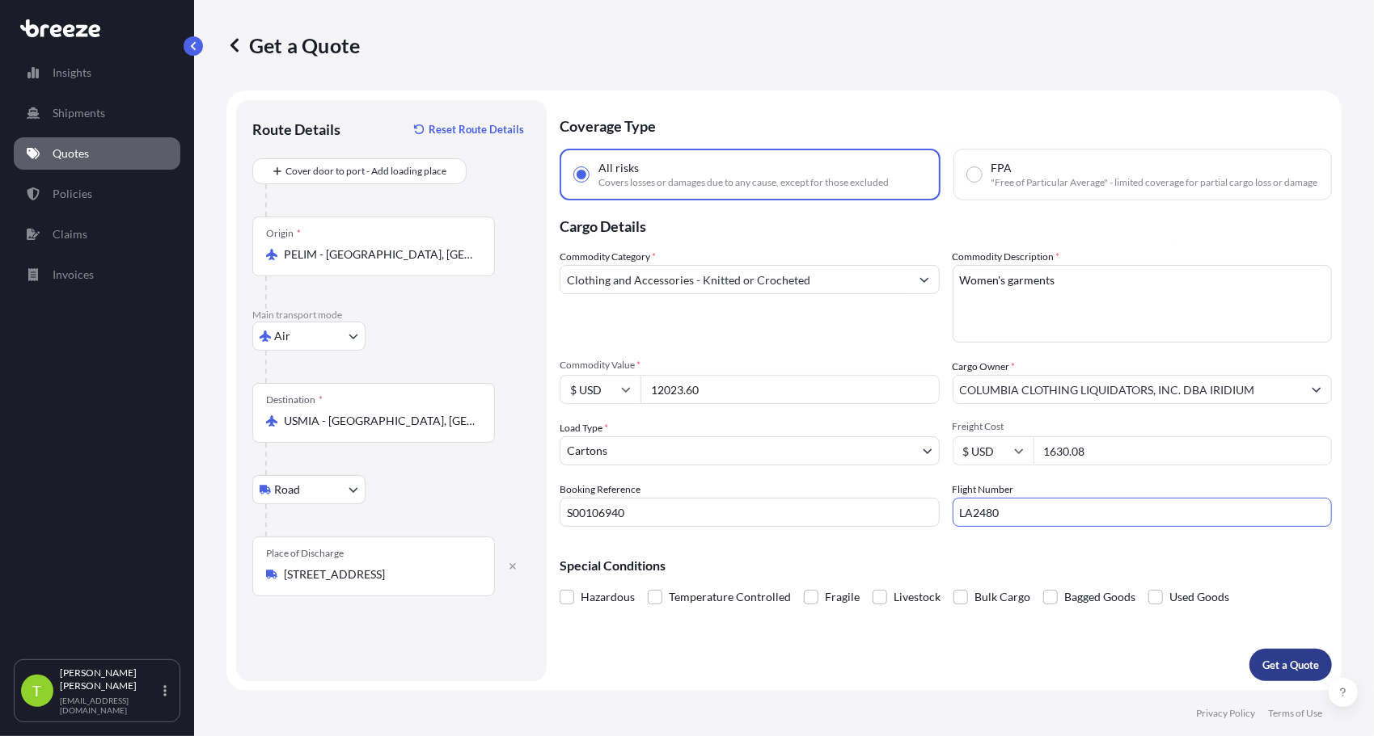
click at [1298, 663] on p "Get a Quote" at bounding box center [1290, 665] width 57 height 16
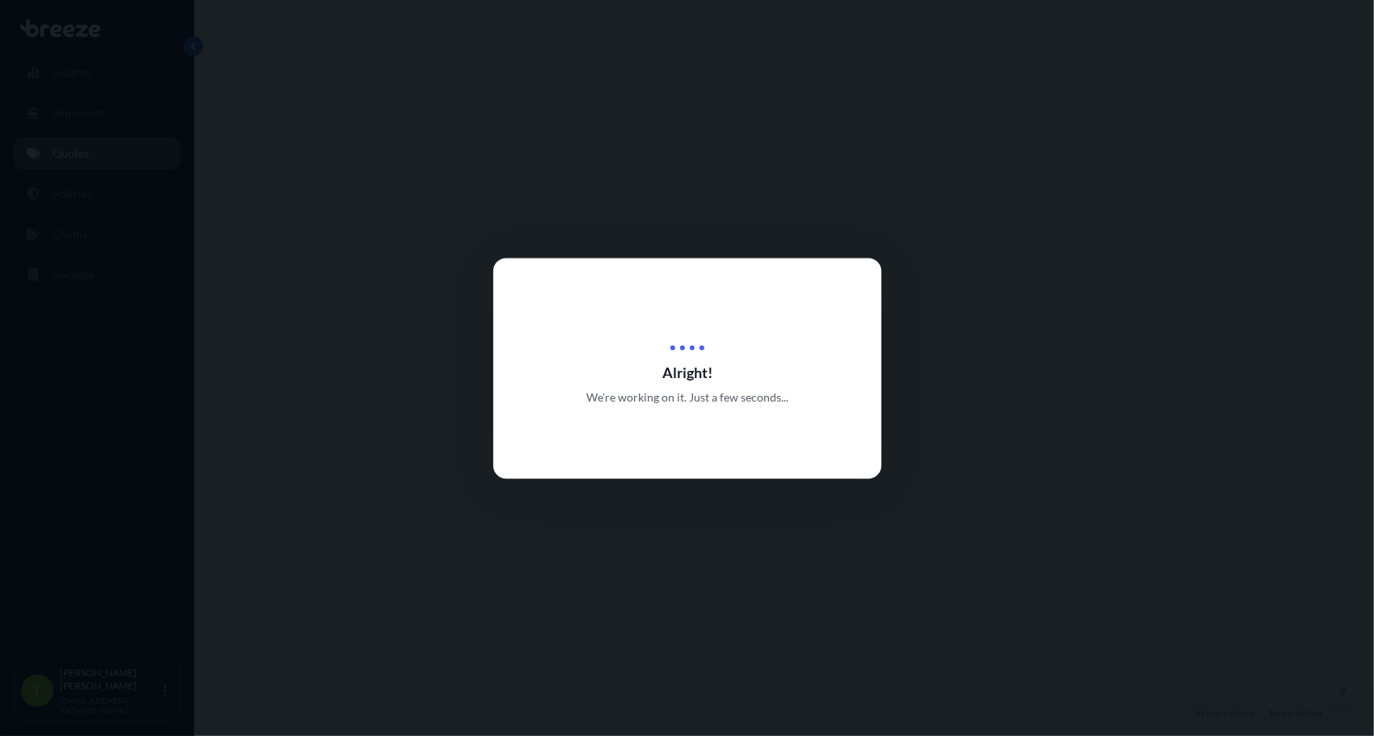
select select "Air"
select select "Road"
select select "4"
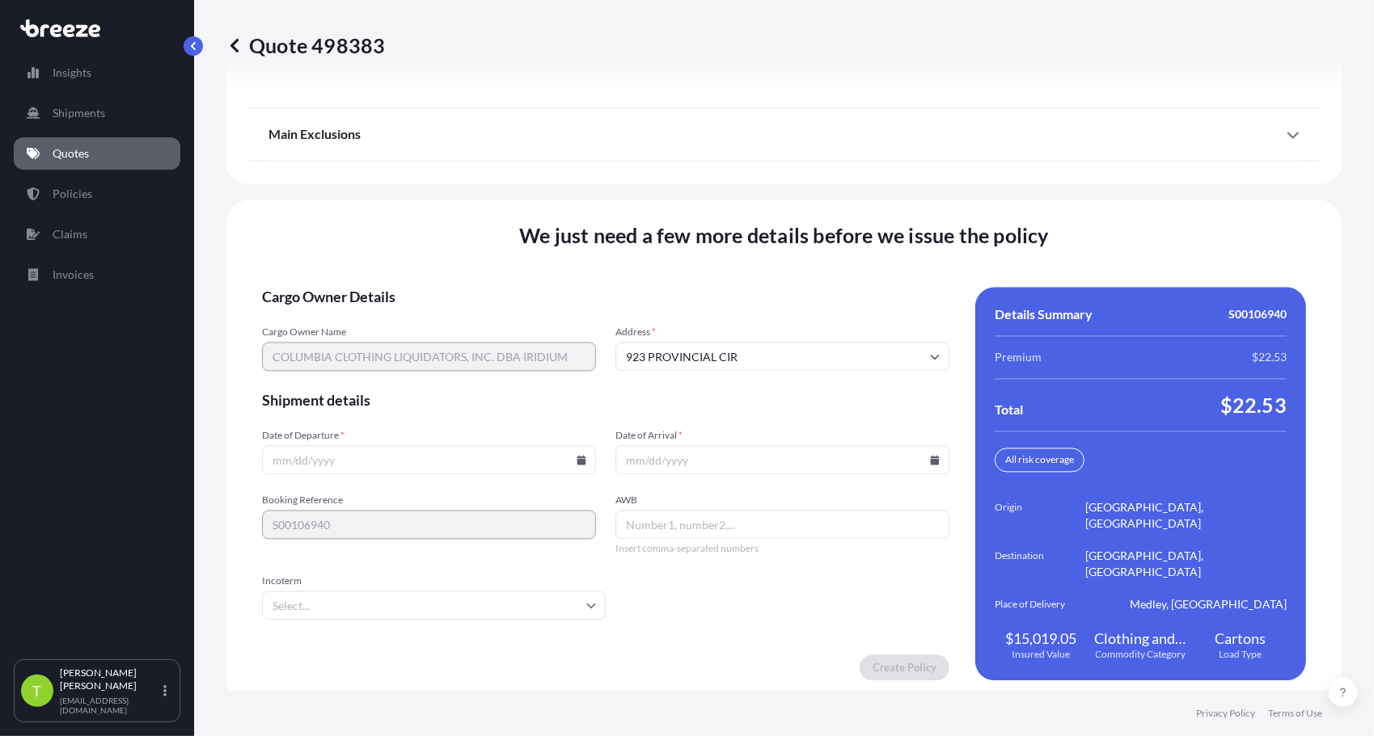
scroll to position [2107, 0]
click at [391, 471] on input "Date of Departure *" at bounding box center [429, 458] width 334 height 29
click at [578, 461] on icon at bounding box center [581, 459] width 9 height 10
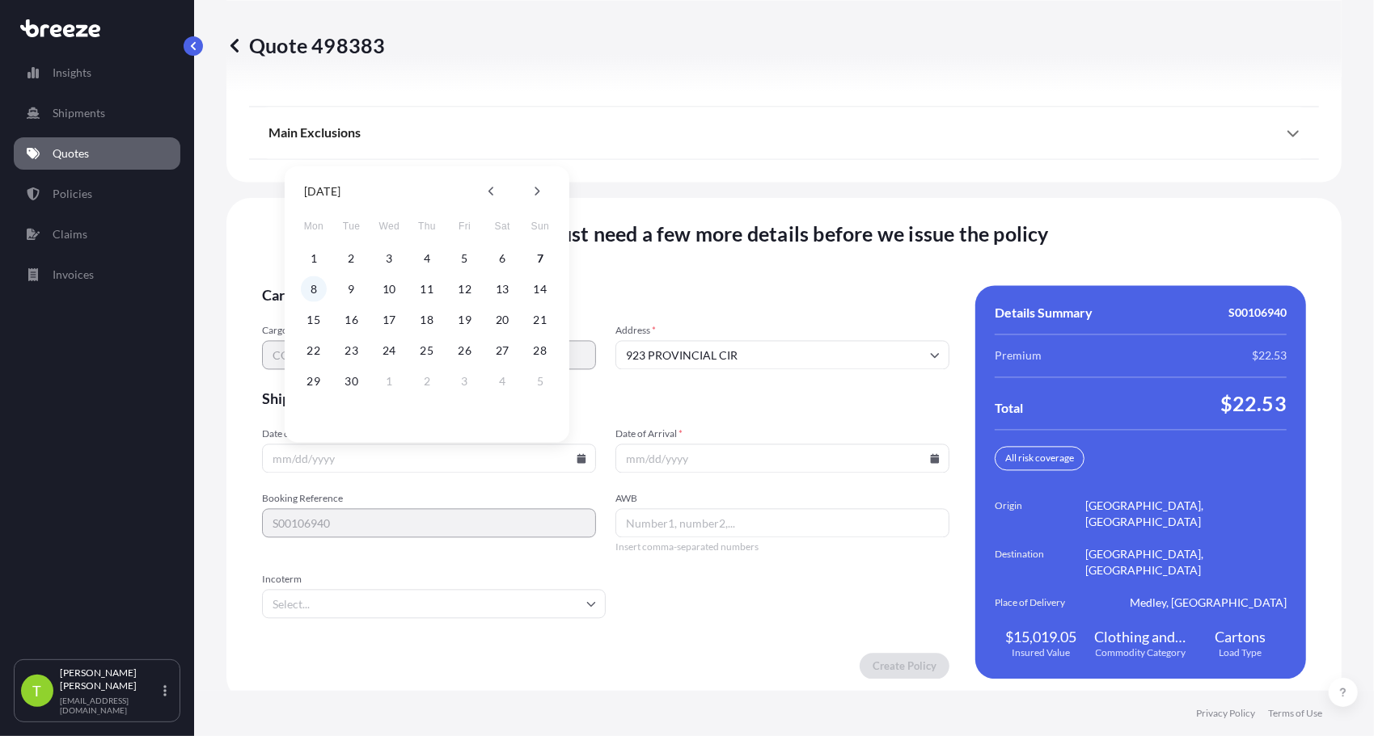
click at [317, 292] on button "8" at bounding box center [314, 289] width 26 height 26
type input "[DATE]"
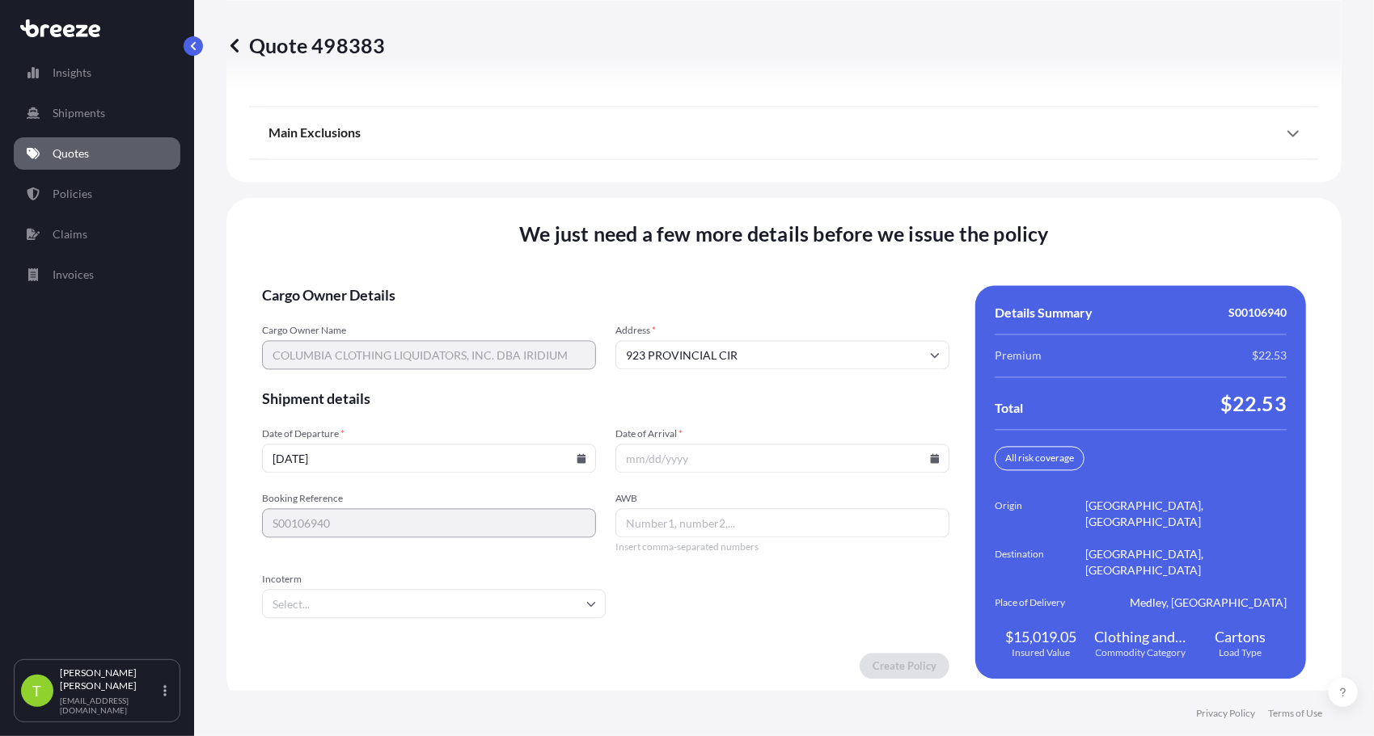
click at [753, 468] on input "Date of Arrival *" at bounding box center [782, 458] width 334 height 29
click at [922, 468] on input "Date of Arrival *" at bounding box center [782, 458] width 334 height 29
click at [931, 463] on icon at bounding box center [935, 459] width 9 height 10
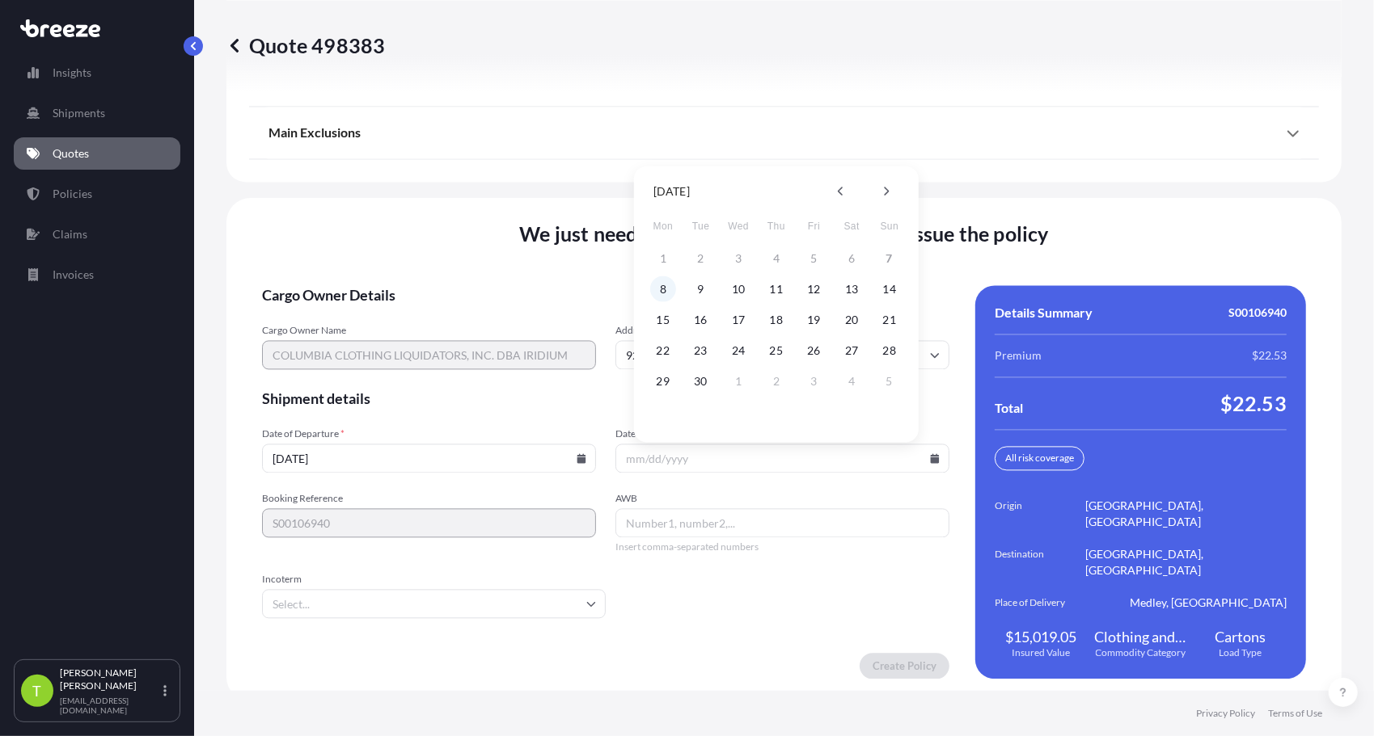
click at [660, 289] on button "8" at bounding box center [663, 289] width 26 height 26
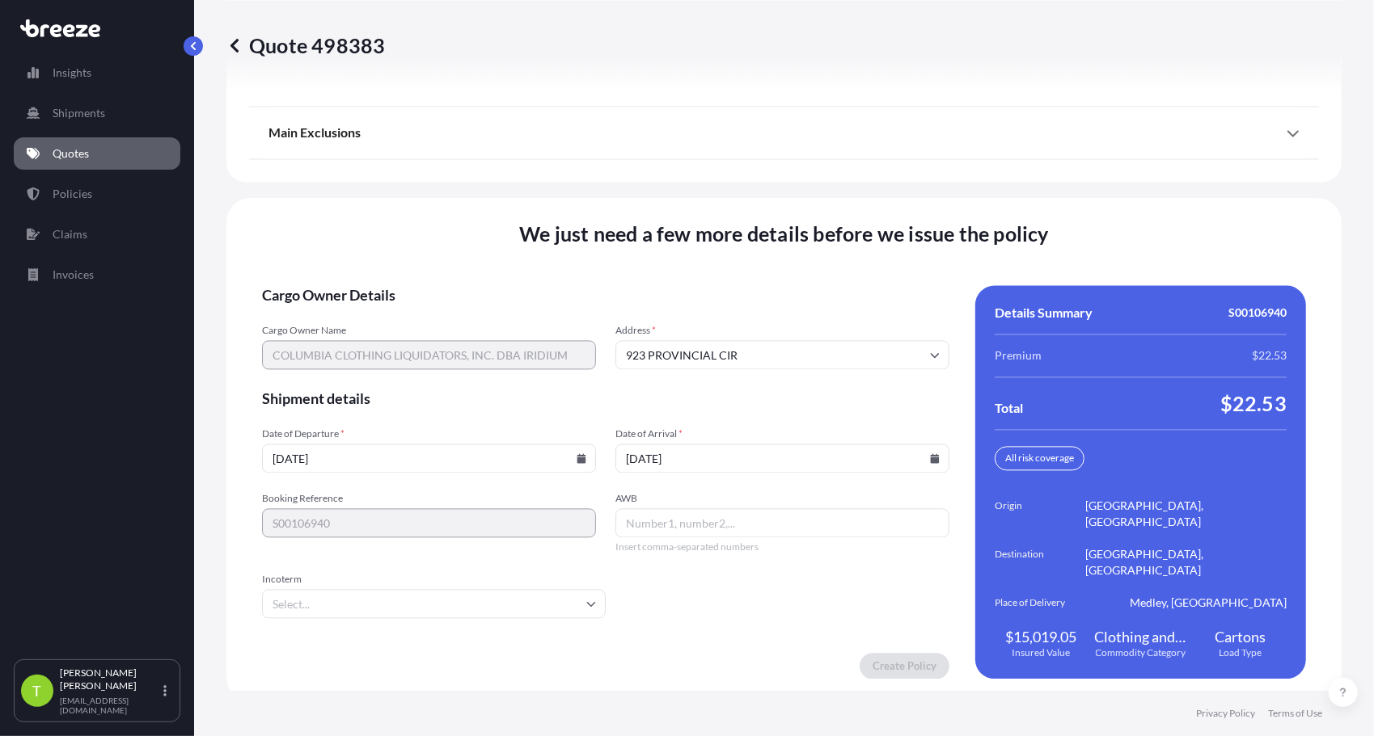
type input "[DATE]"
click at [724, 529] on input "AWB" at bounding box center [782, 523] width 334 height 29
paste input "[PHONE_NUMBER]"
click at [677, 532] on input "[PHONE_NUMBER]" at bounding box center [782, 523] width 334 height 29
click at [648, 531] on input "145-11260885" at bounding box center [782, 523] width 334 height 29
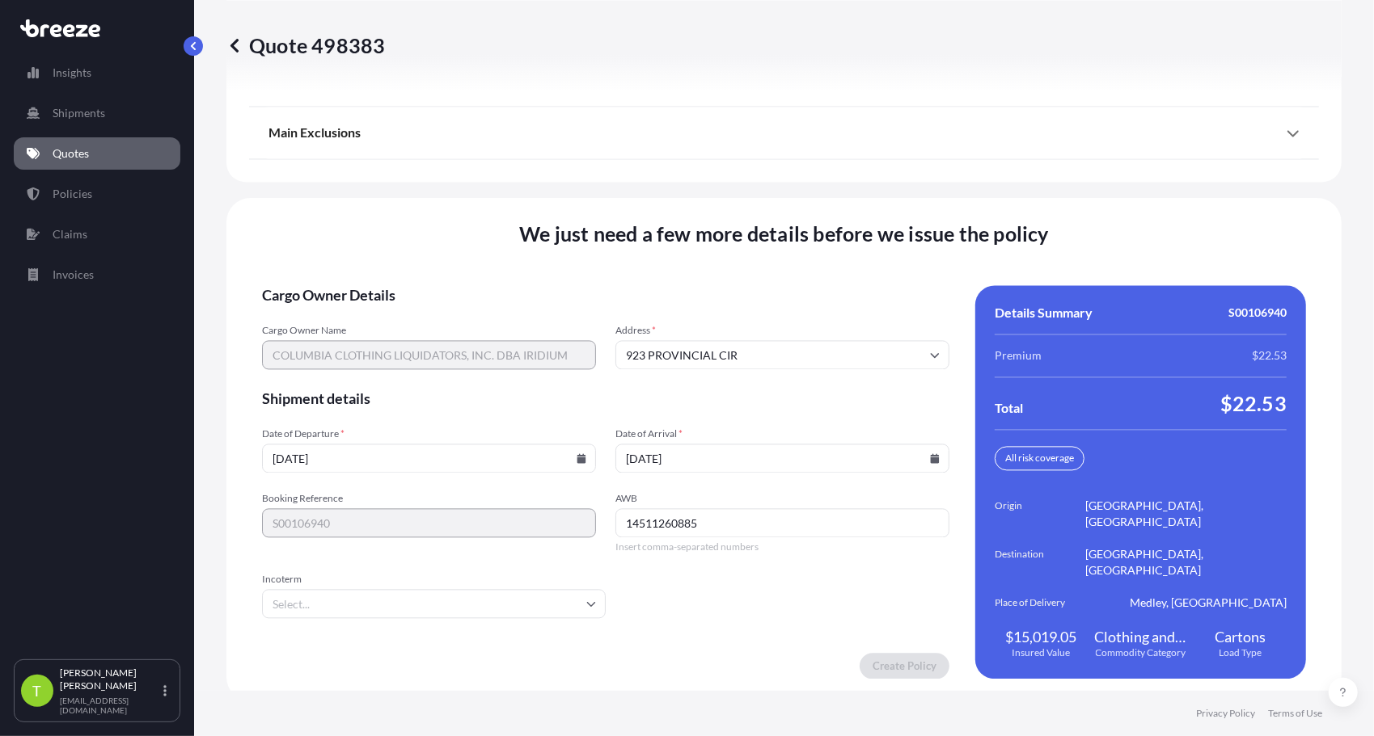
click at [587, 609] on icon at bounding box center [591, 604] width 10 height 10
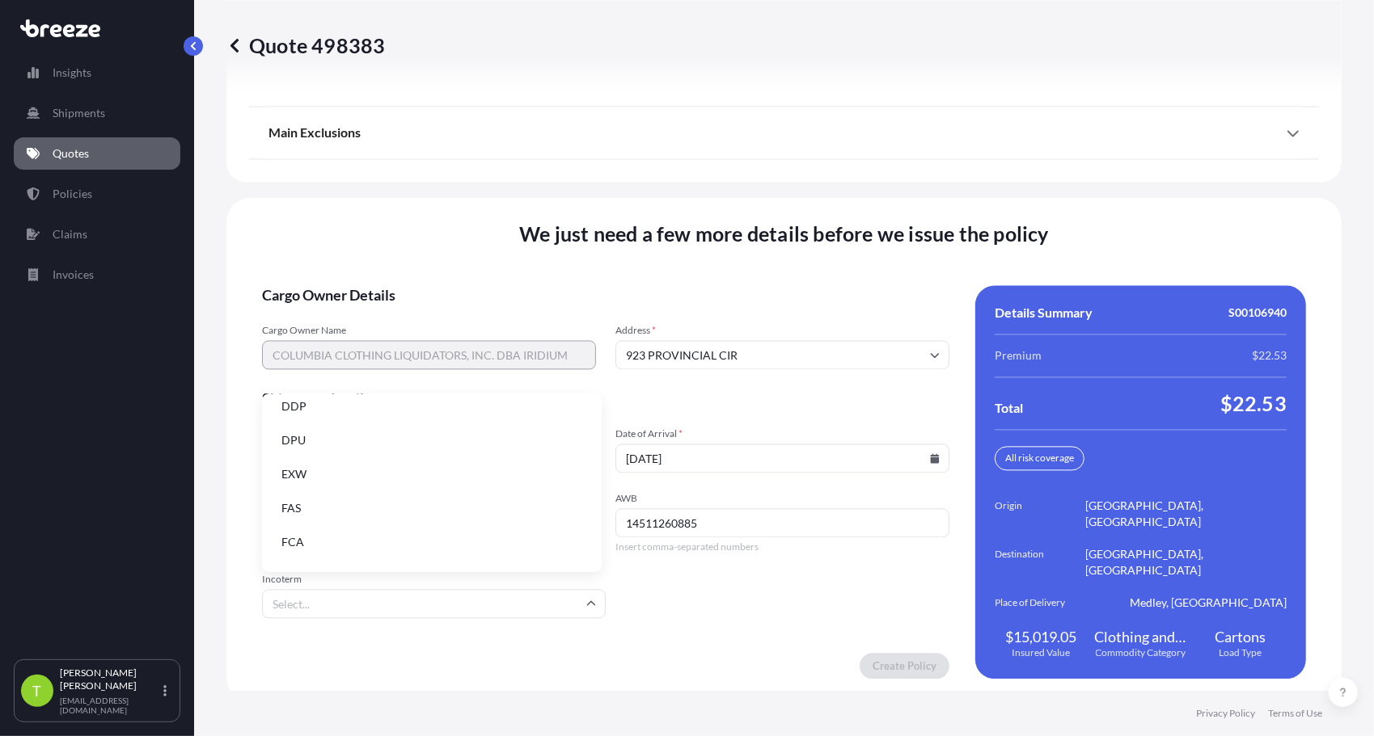
scroll to position [181, 0]
click at [336, 538] on li "FCA" at bounding box center [431, 540] width 327 height 31
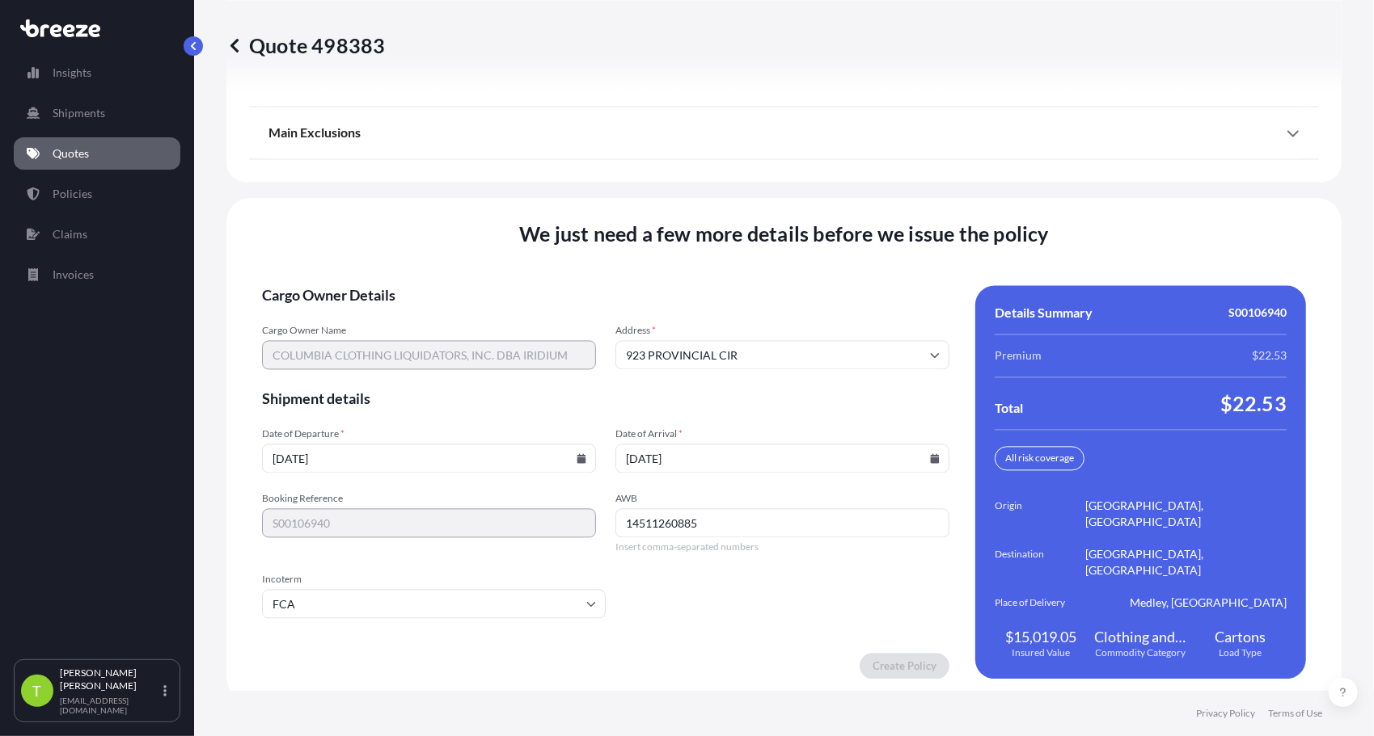
click at [722, 527] on input "14511260885" at bounding box center [782, 523] width 334 height 29
click at [722, 527] on input "145 1126 0885" at bounding box center [782, 523] width 334 height 29
click at [644, 526] on input "145 11260885" at bounding box center [782, 523] width 334 height 29
type input "14511260885"
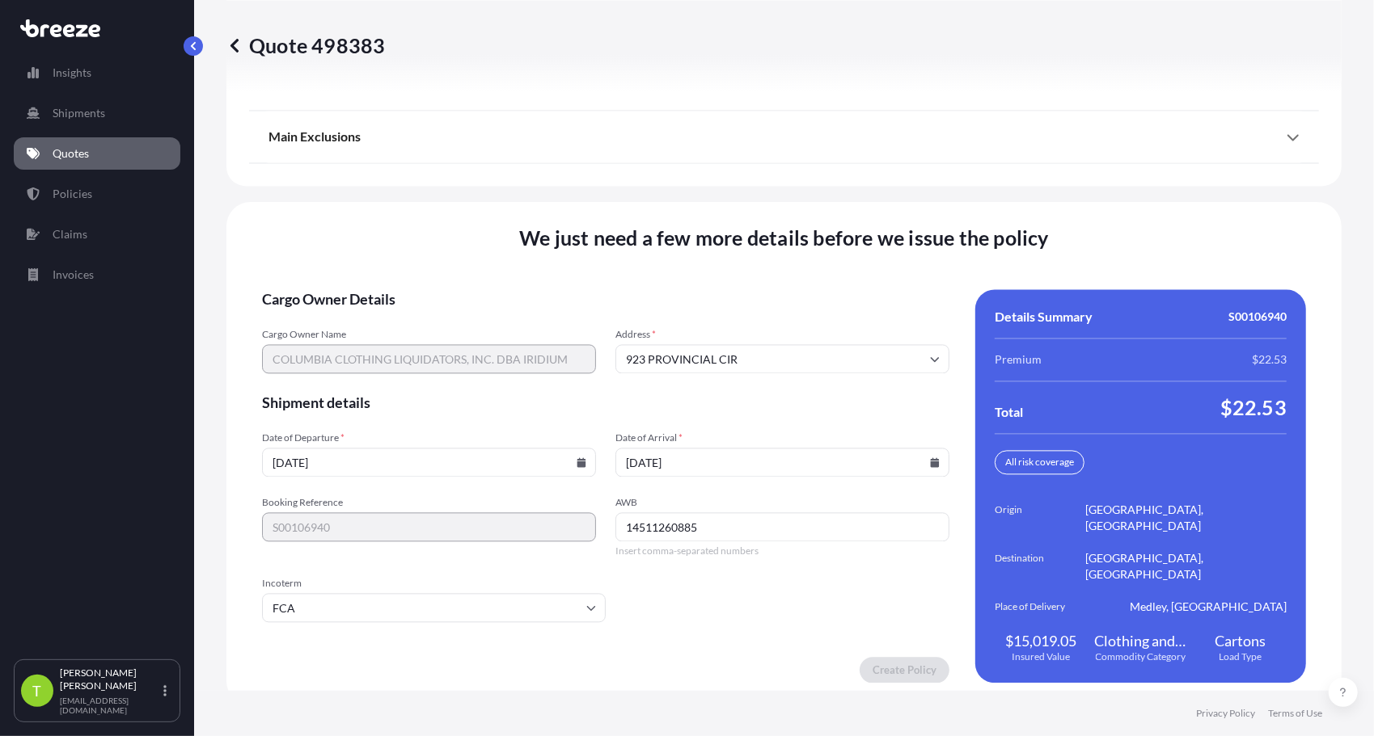
click at [918, 364] on input "923 PROVINCIAL CIR" at bounding box center [782, 358] width 334 height 29
click at [856, 403] on li "[STREET_ADDRESS]" at bounding box center [776, 406] width 317 height 31
type input "[STREET_ADDRESS]"
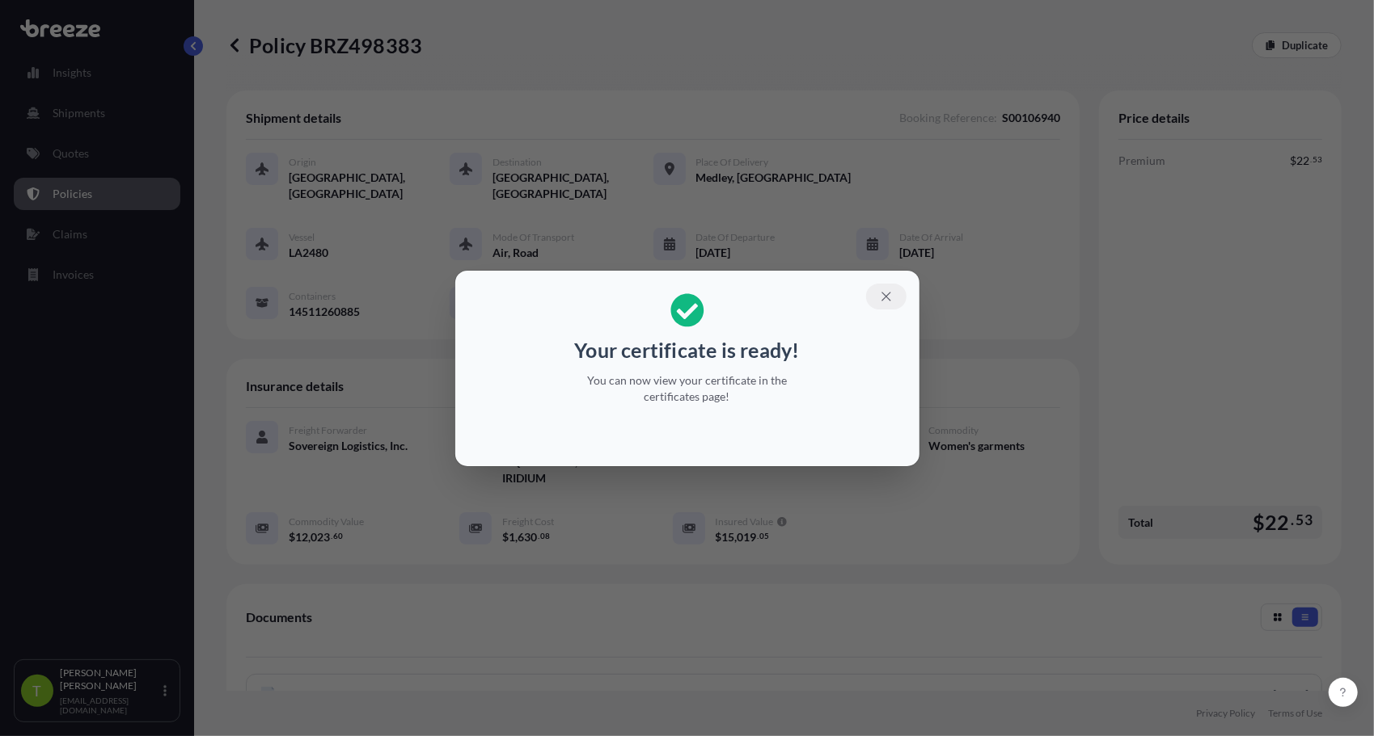
click at [886, 304] on button "button" at bounding box center [886, 297] width 40 height 26
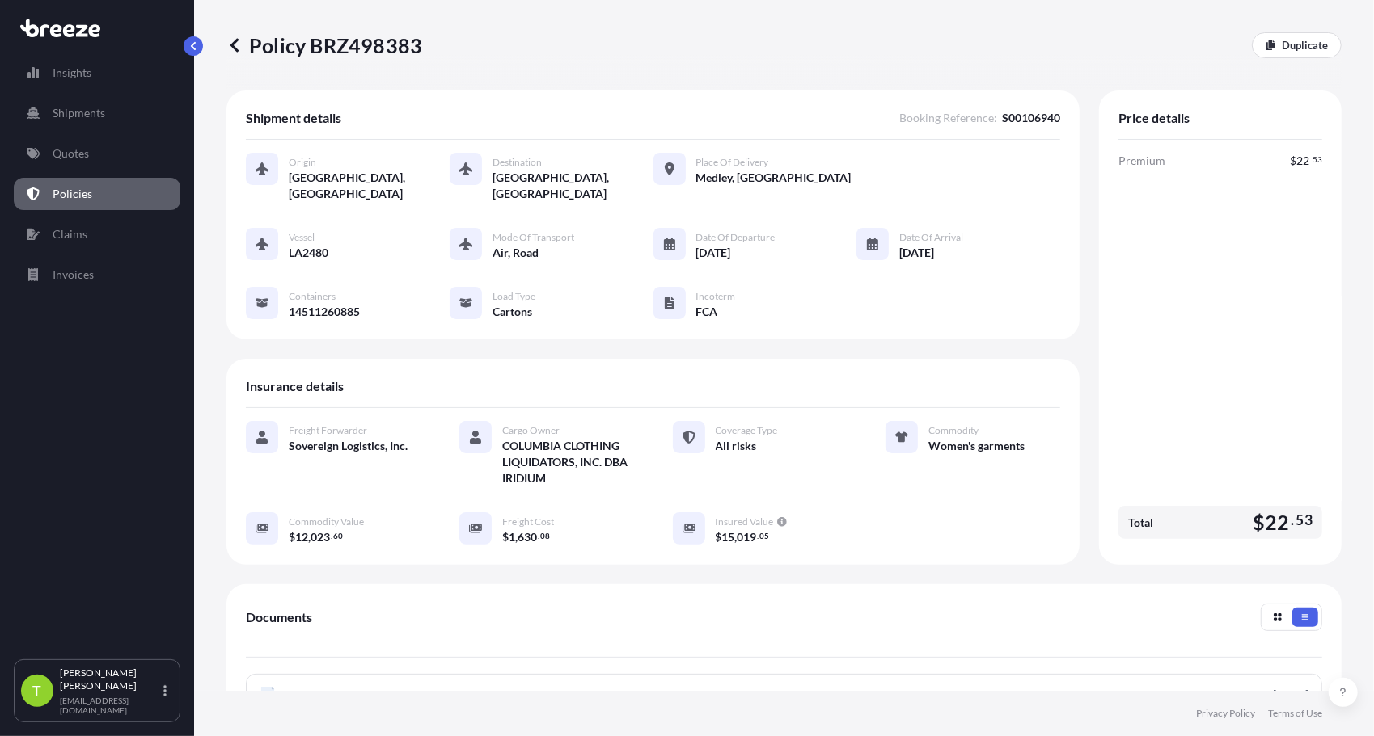
click at [399, 49] on p "Policy BRZ498383" at bounding box center [324, 45] width 196 height 26
copy p "BRZ498383"
